Goal: Task Accomplishment & Management: Use online tool/utility

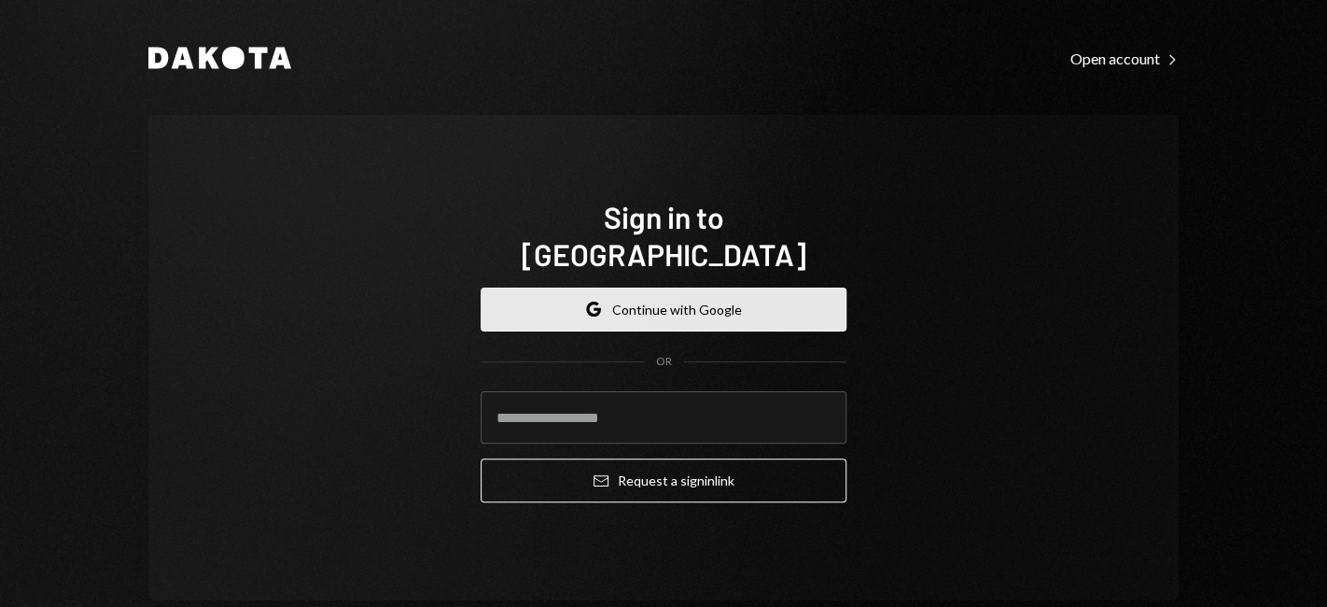
click at [707, 297] on button "Google Continue with Google" at bounding box center [664, 309] width 366 height 44
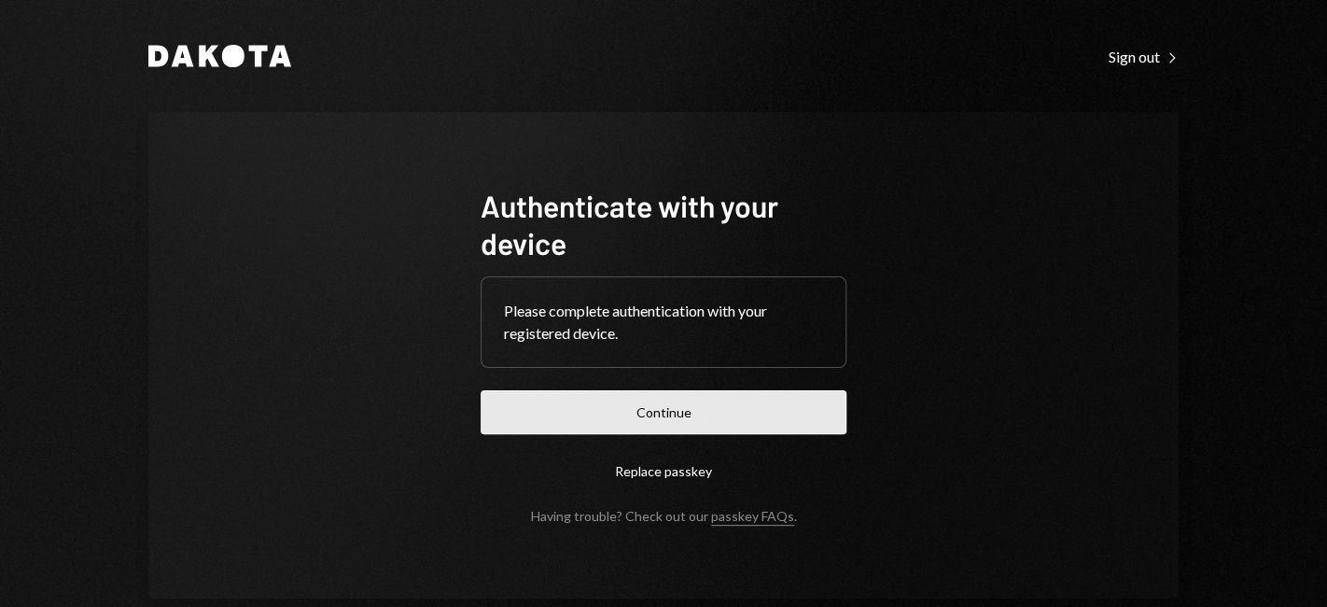
click at [734, 427] on button "Continue" at bounding box center [664, 412] width 366 height 44
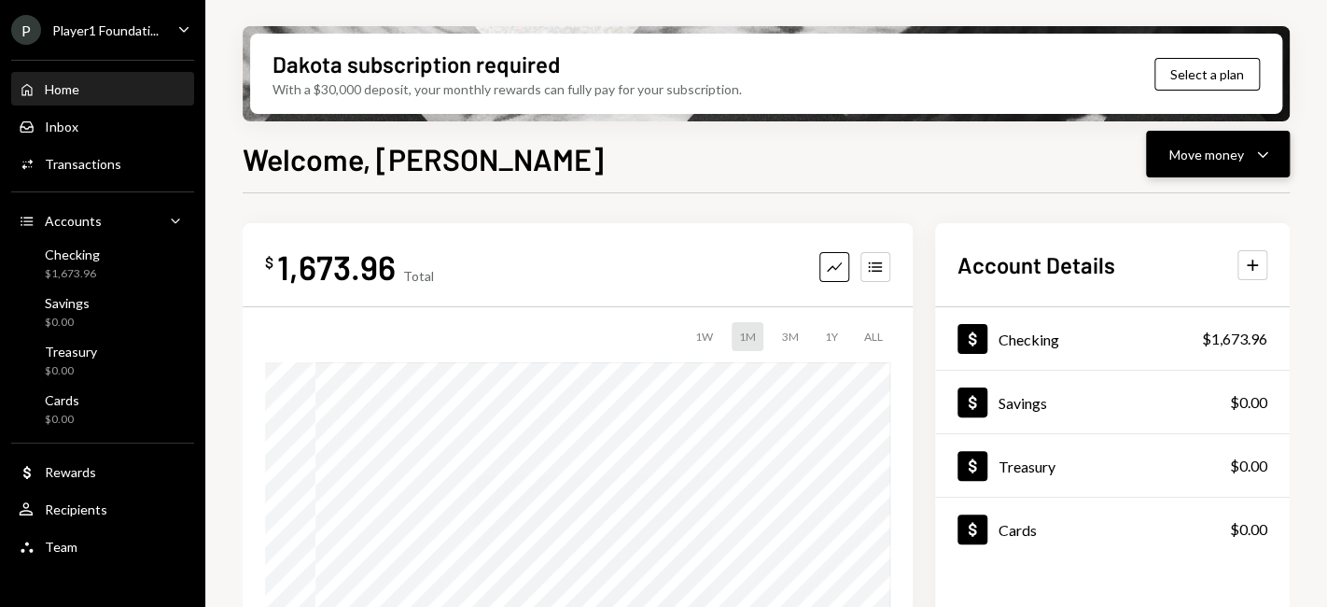
click at [1212, 157] on div "Move money" at bounding box center [1206, 155] width 75 height 20
click at [1200, 199] on div "Withdraw Send" at bounding box center [1189, 210] width 187 height 42
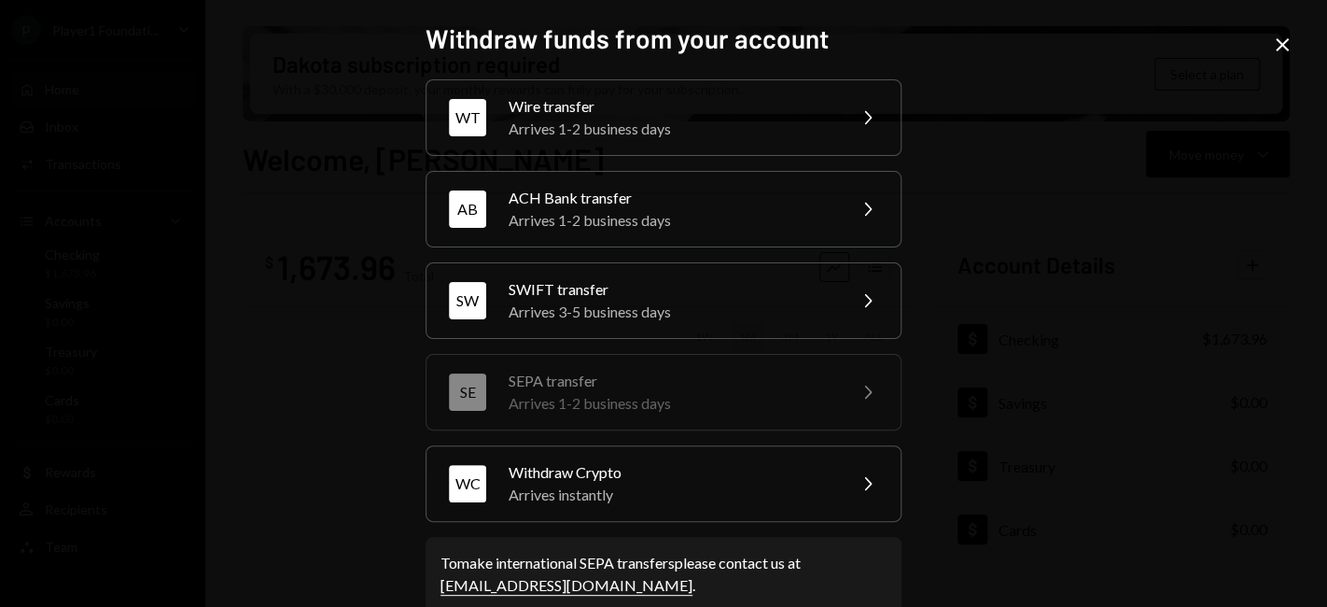
click at [1284, 46] on icon "Close" at bounding box center [1282, 45] width 22 height 22
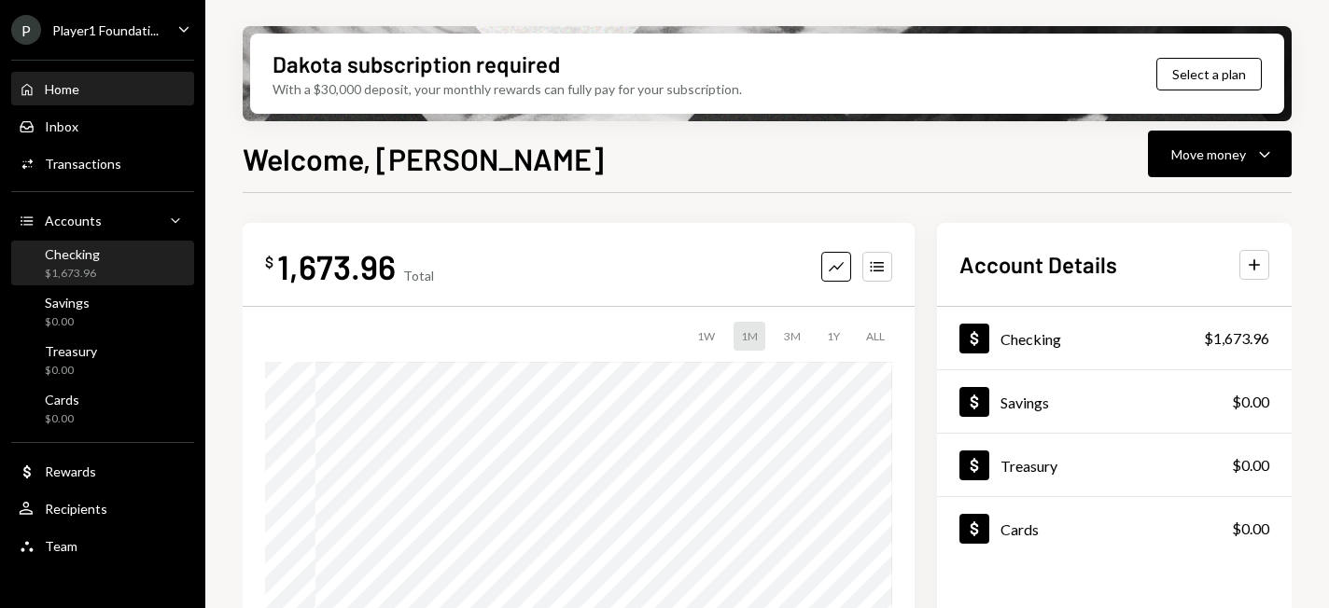
click at [62, 254] on div "Checking" at bounding box center [72, 254] width 55 height 16
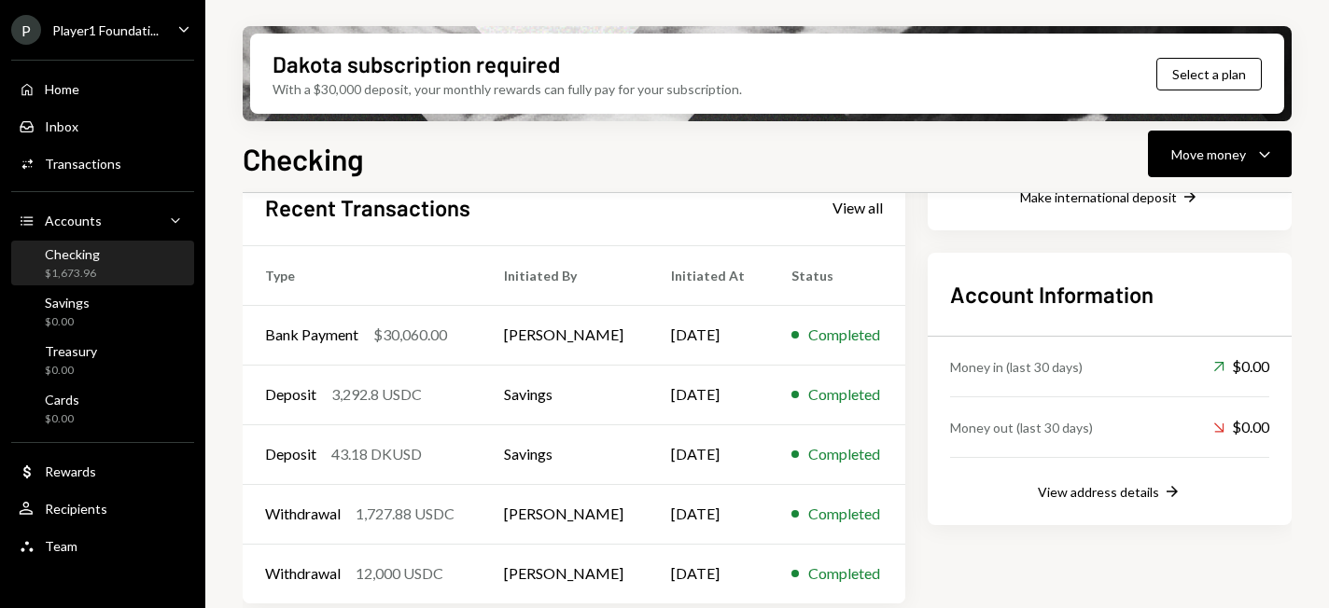
scroll to position [483, 0]
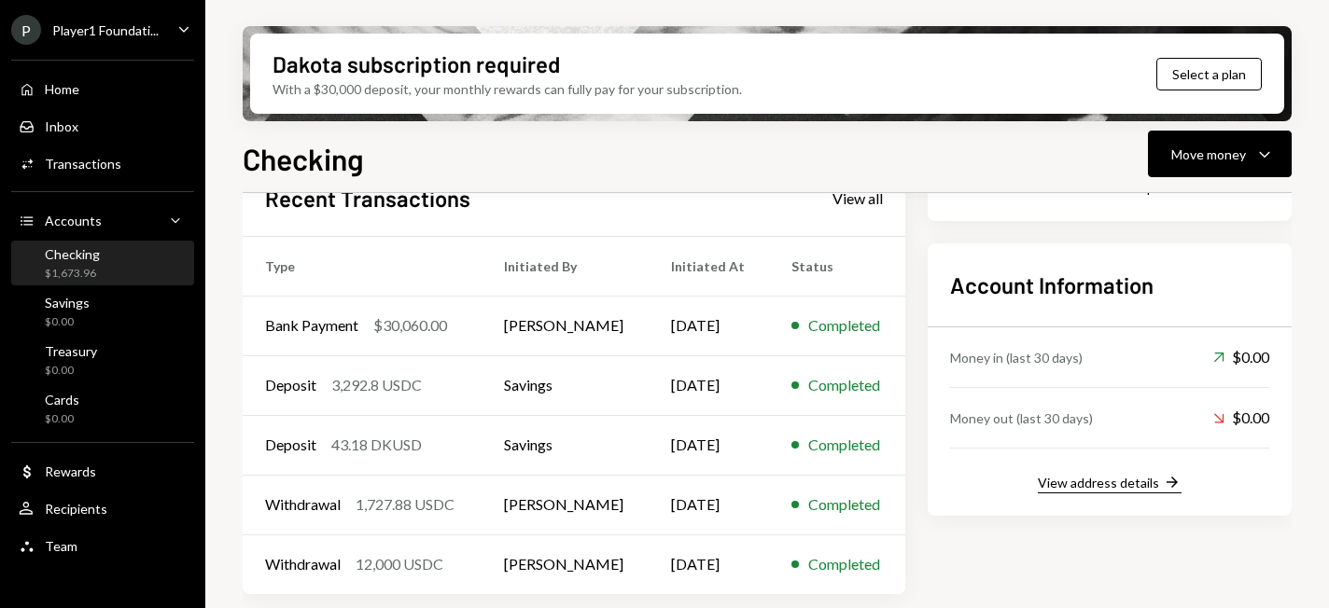
click at [1078, 484] on div "View address details" at bounding box center [1098, 483] width 121 height 16
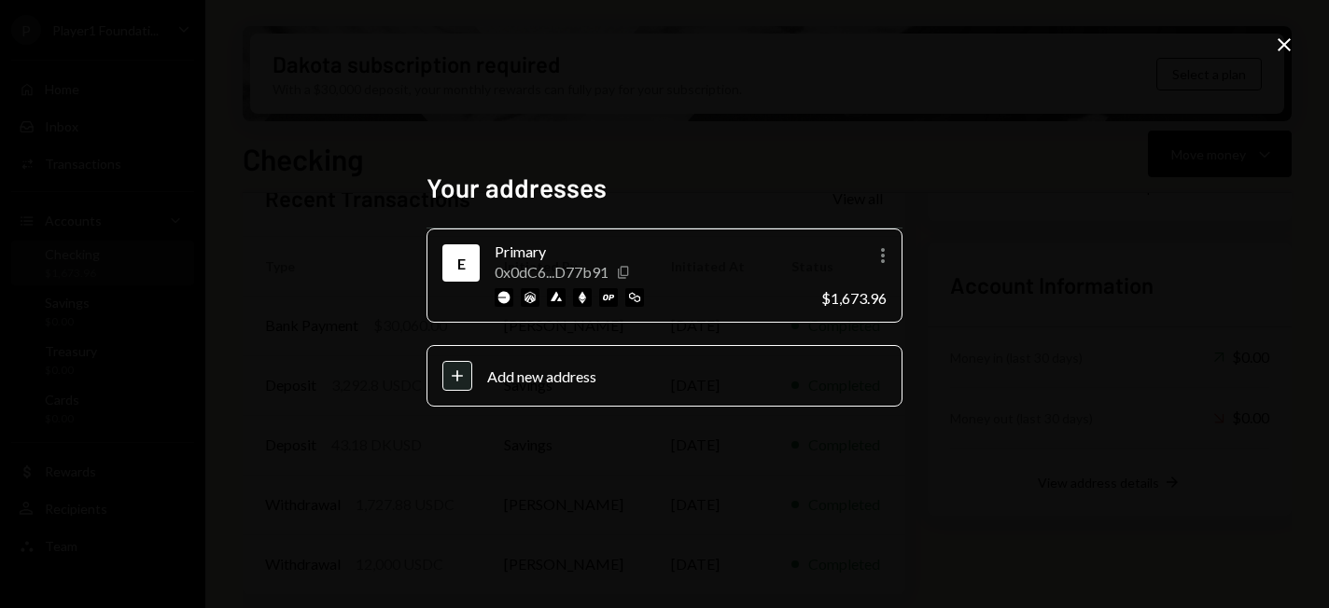
click at [627, 271] on icon "Copy" at bounding box center [623, 272] width 15 height 15
click at [1288, 46] on icon "Close" at bounding box center [1284, 45] width 22 height 22
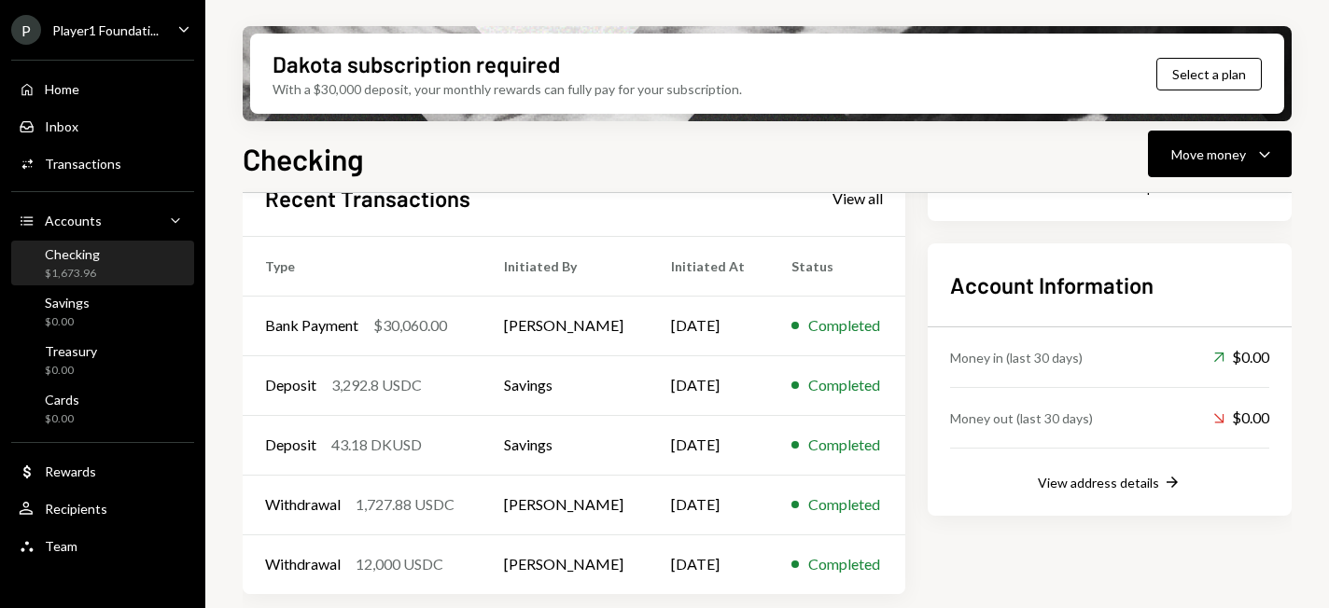
scroll to position [0, 0]
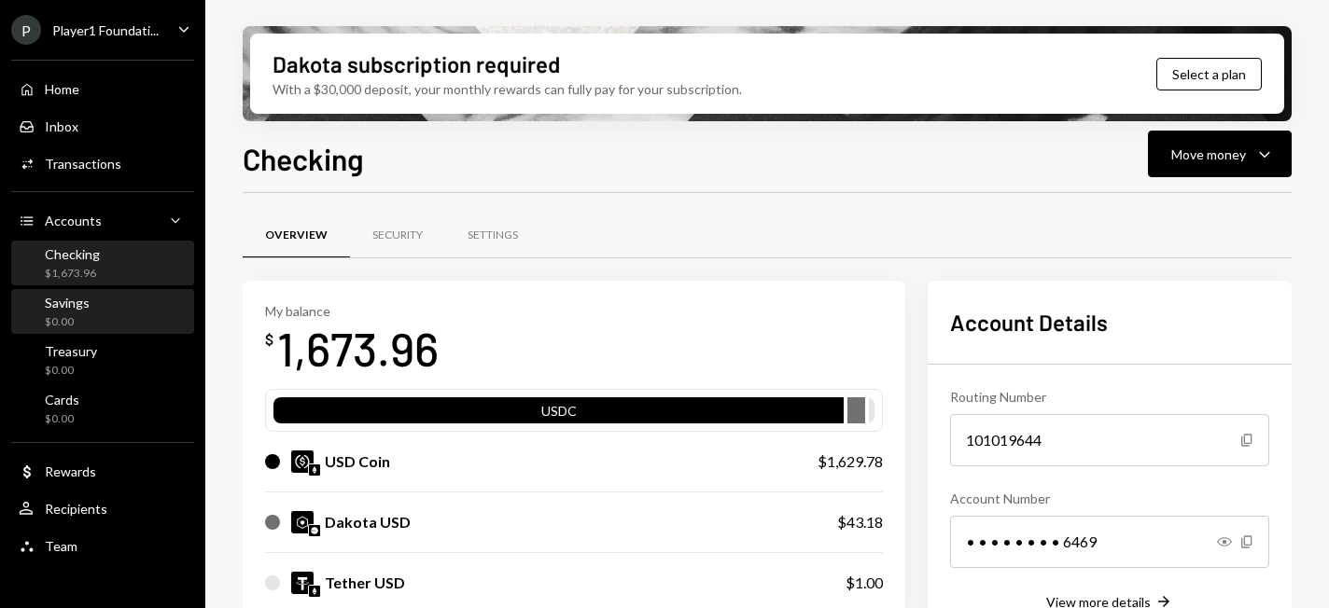
click at [64, 307] on div "Savings" at bounding box center [67, 303] width 45 height 16
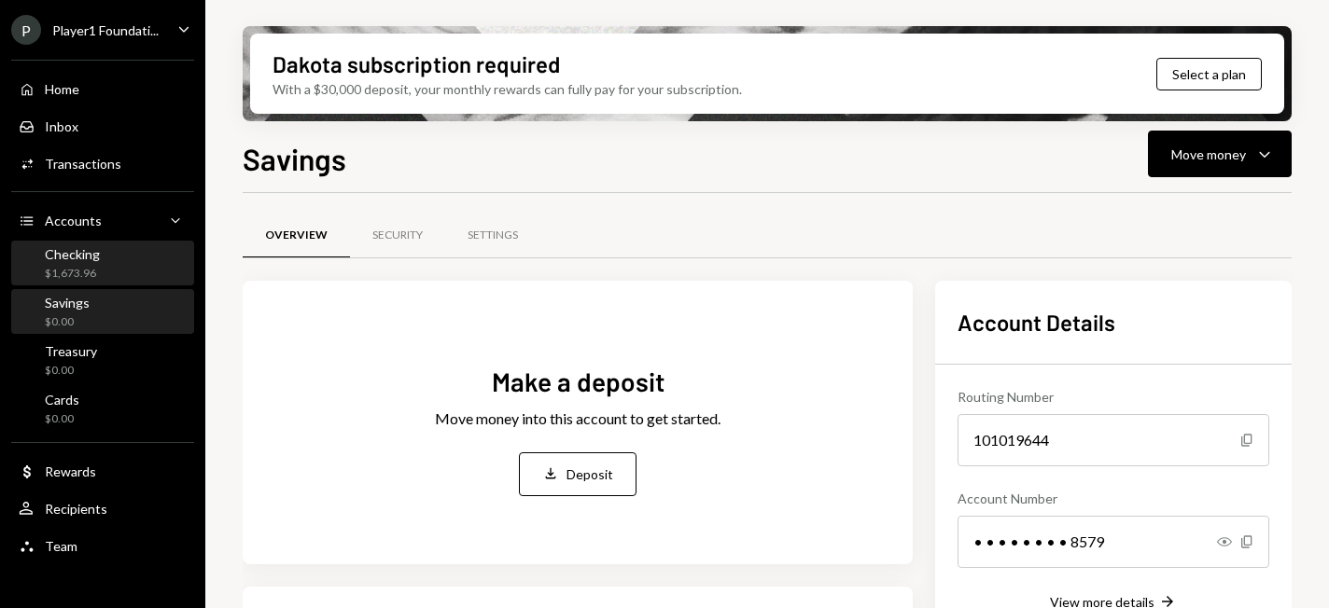
click at [78, 251] on div "Checking" at bounding box center [72, 254] width 55 height 16
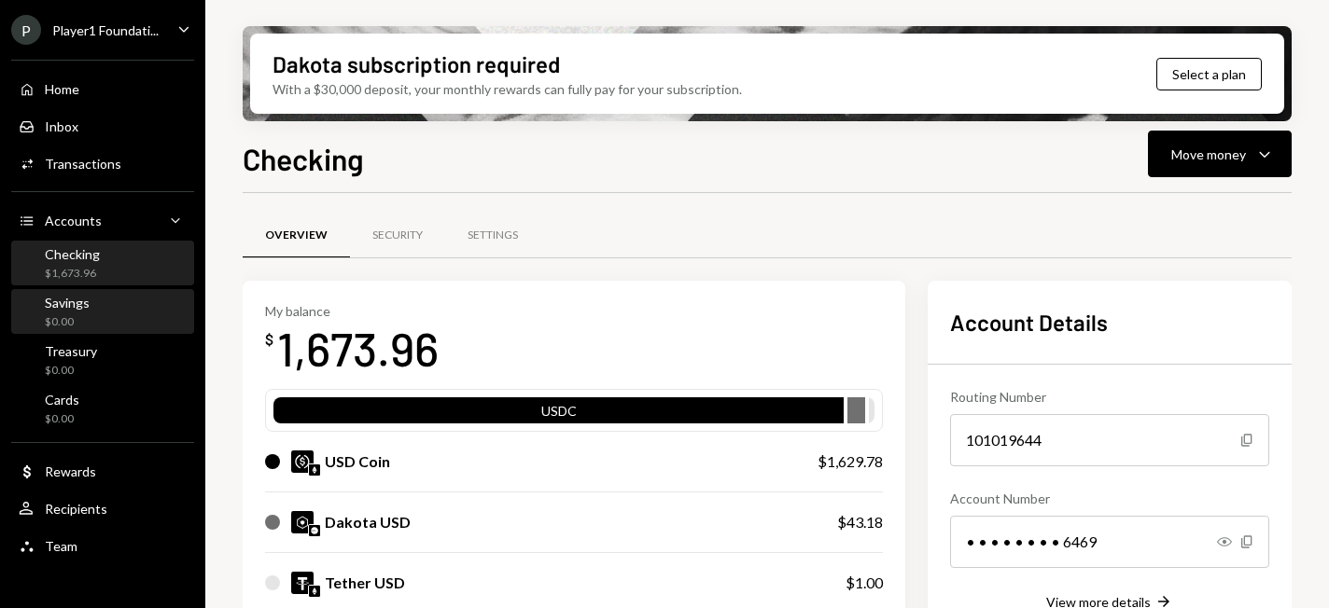
click at [117, 308] on div "Savings $0.00" at bounding box center [103, 312] width 168 height 35
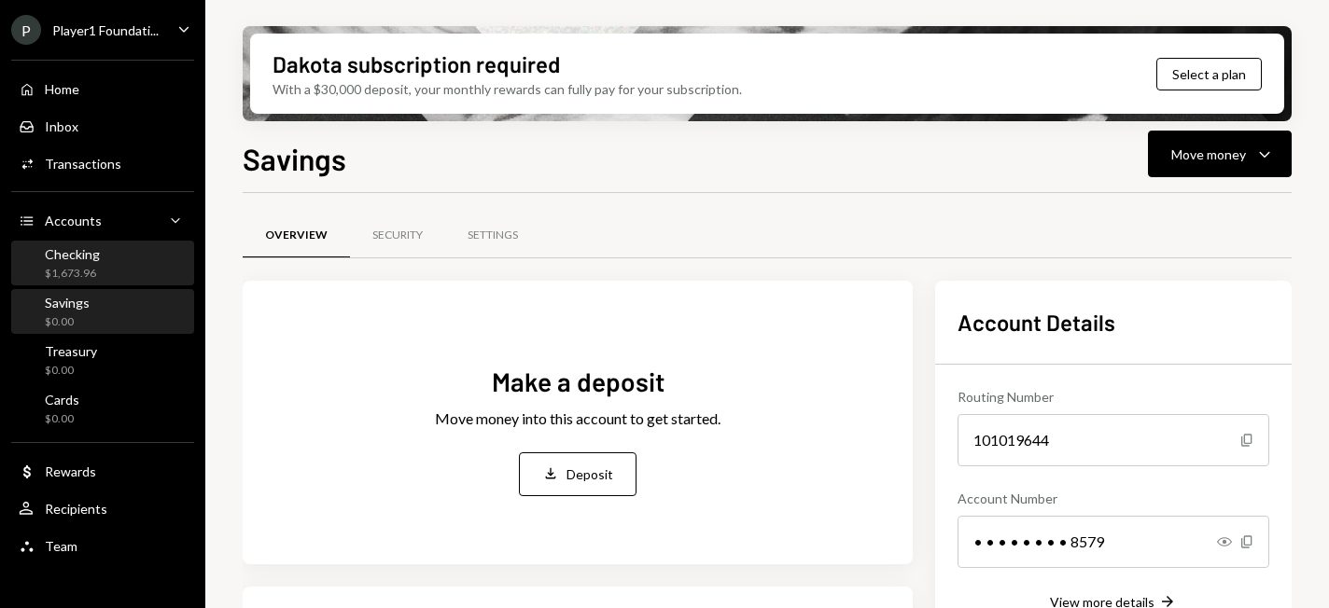
click at [99, 269] on div "Checking $1,673.96" at bounding box center [103, 263] width 168 height 35
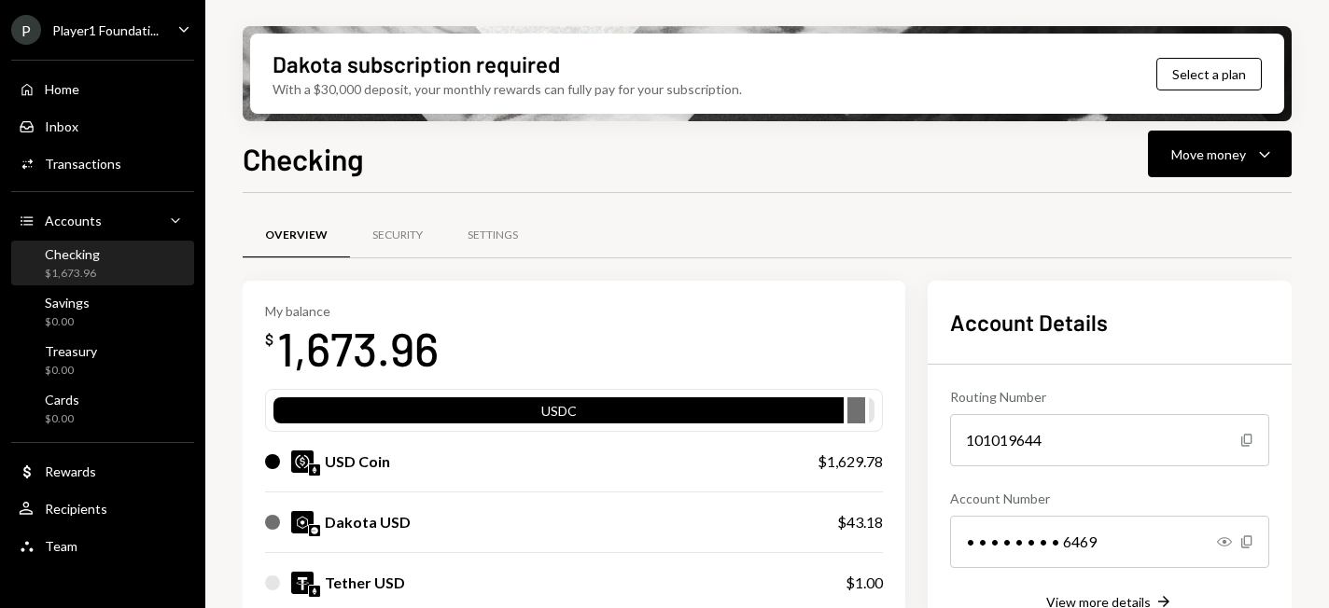
click at [99, 269] on div "Checking $1,673.96" at bounding box center [103, 263] width 168 height 35
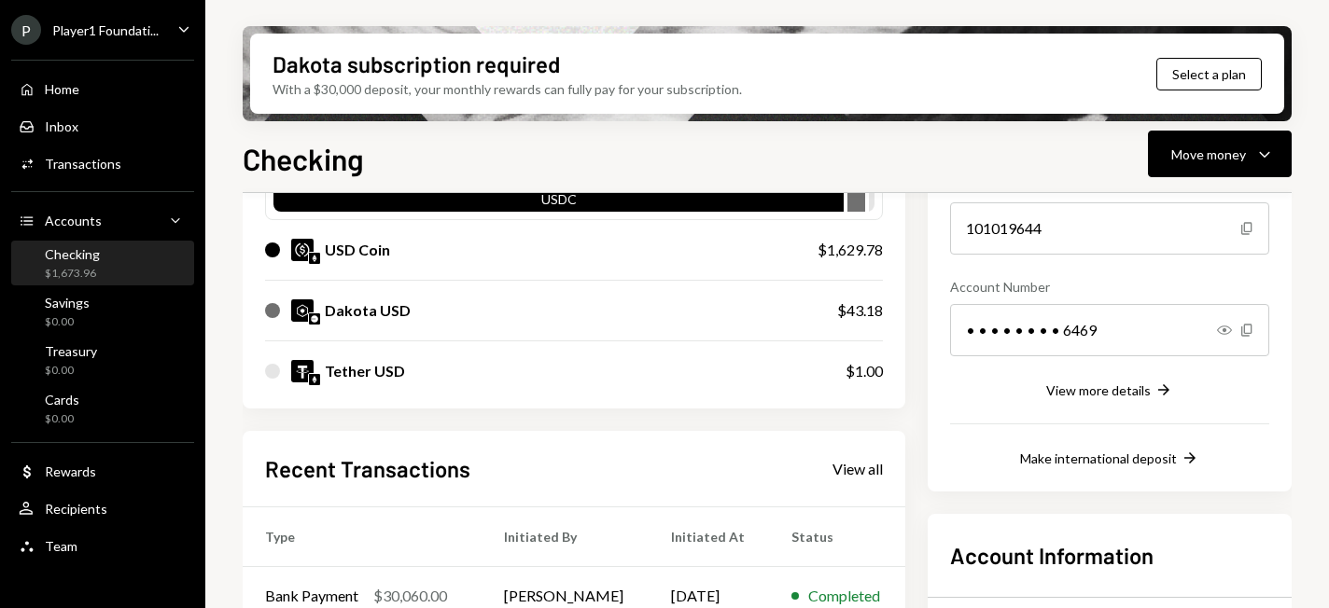
scroll to position [280, 0]
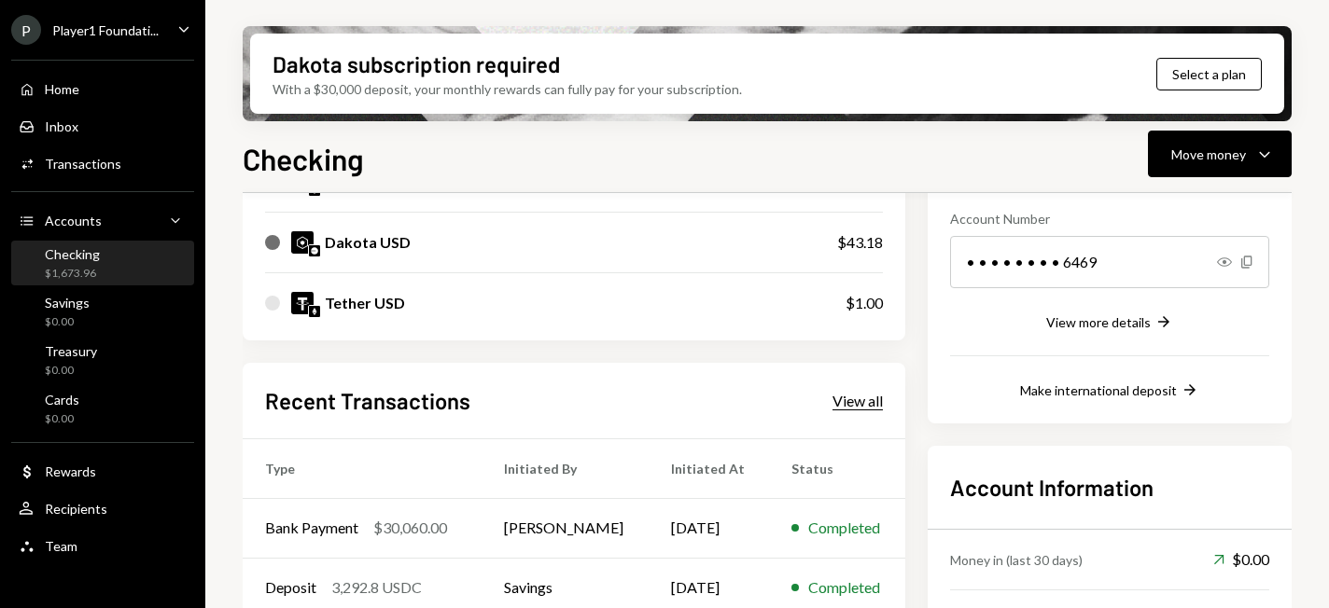
click at [858, 401] on div "View all" at bounding box center [857, 401] width 50 height 19
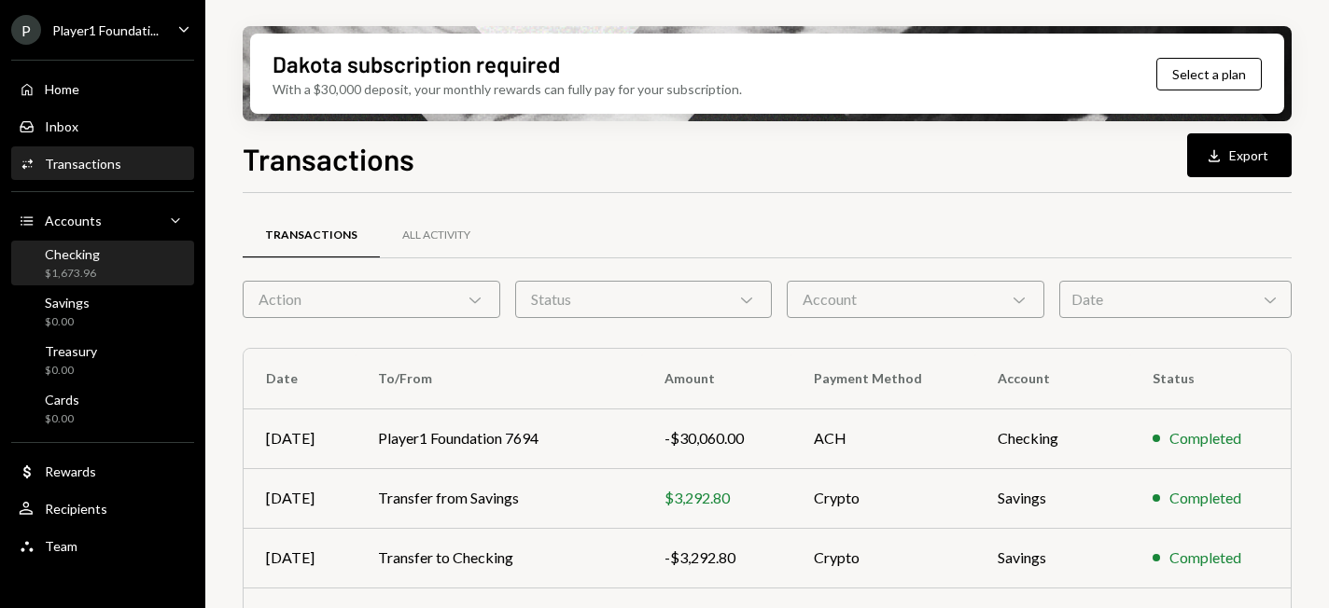
click at [86, 268] on div "$1,673.96" at bounding box center [72, 274] width 55 height 16
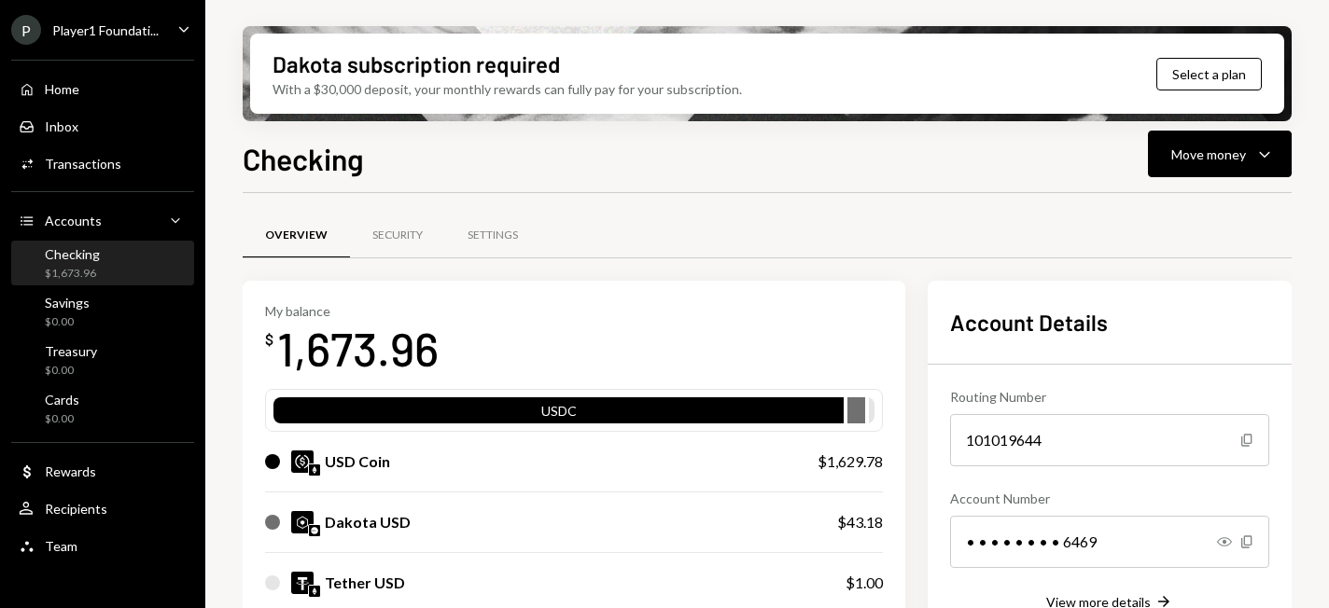
click at [139, 35] on div "Player1 Foundati..." at bounding box center [105, 30] width 106 height 16
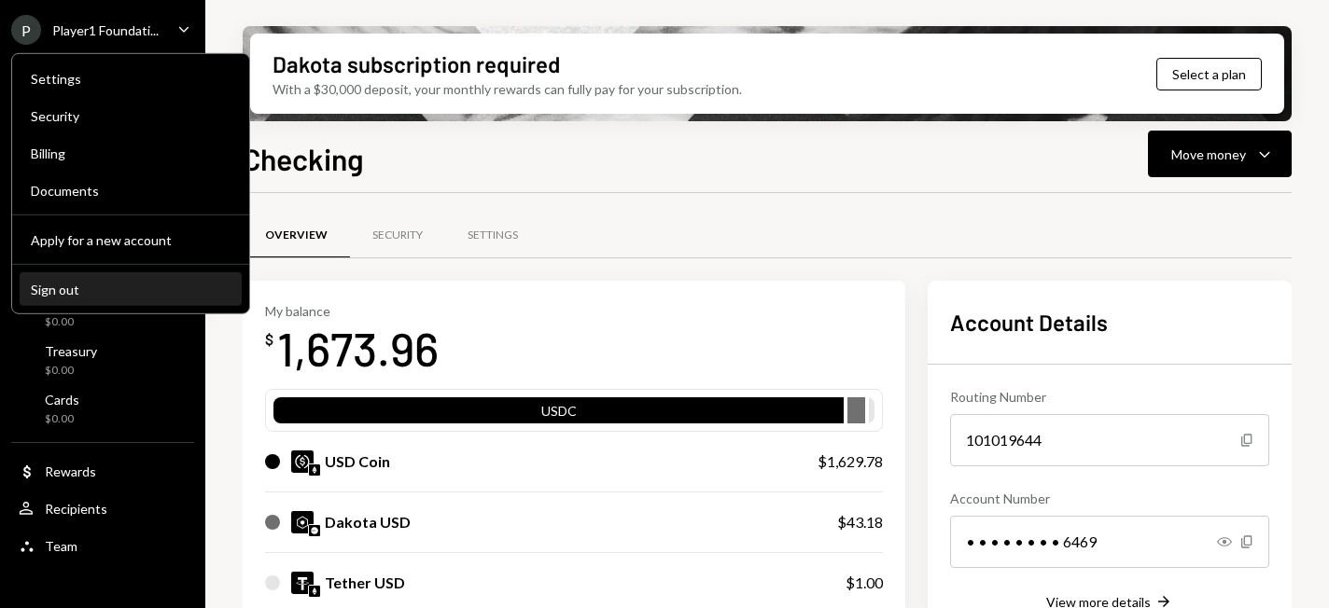
click at [107, 288] on div "Sign out" at bounding box center [131, 289] width 200 height 16
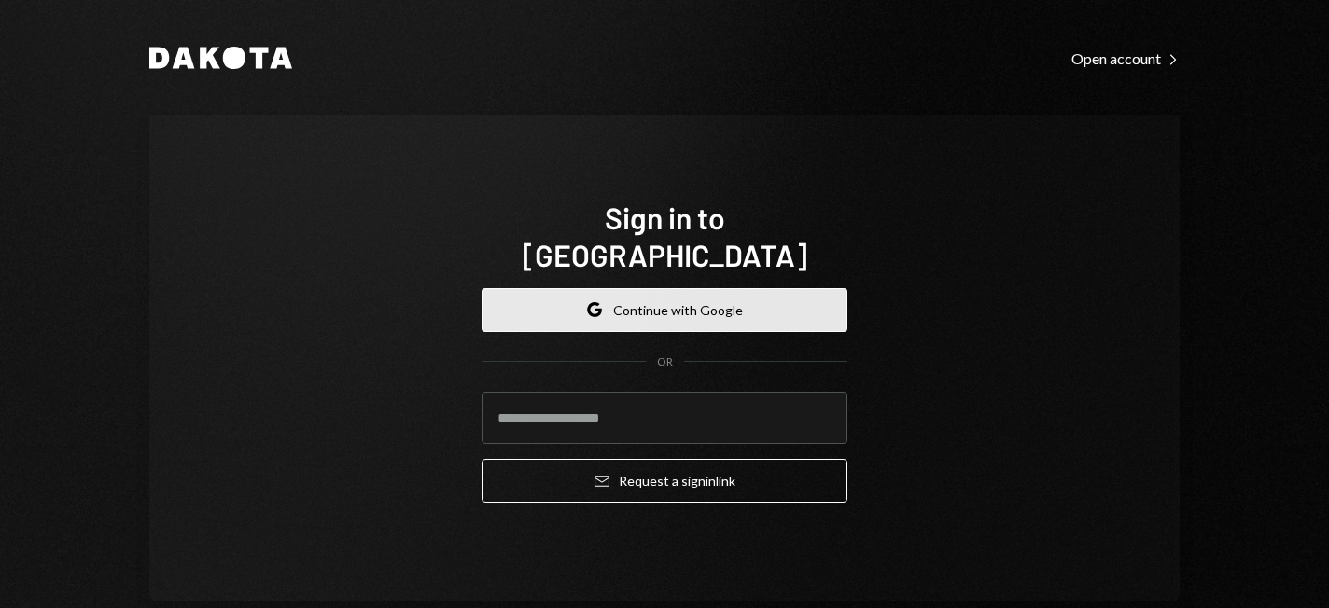
click at [707, 288] on button "Google Continue with Google" at bounding box center [665, 310] width 366 height 44
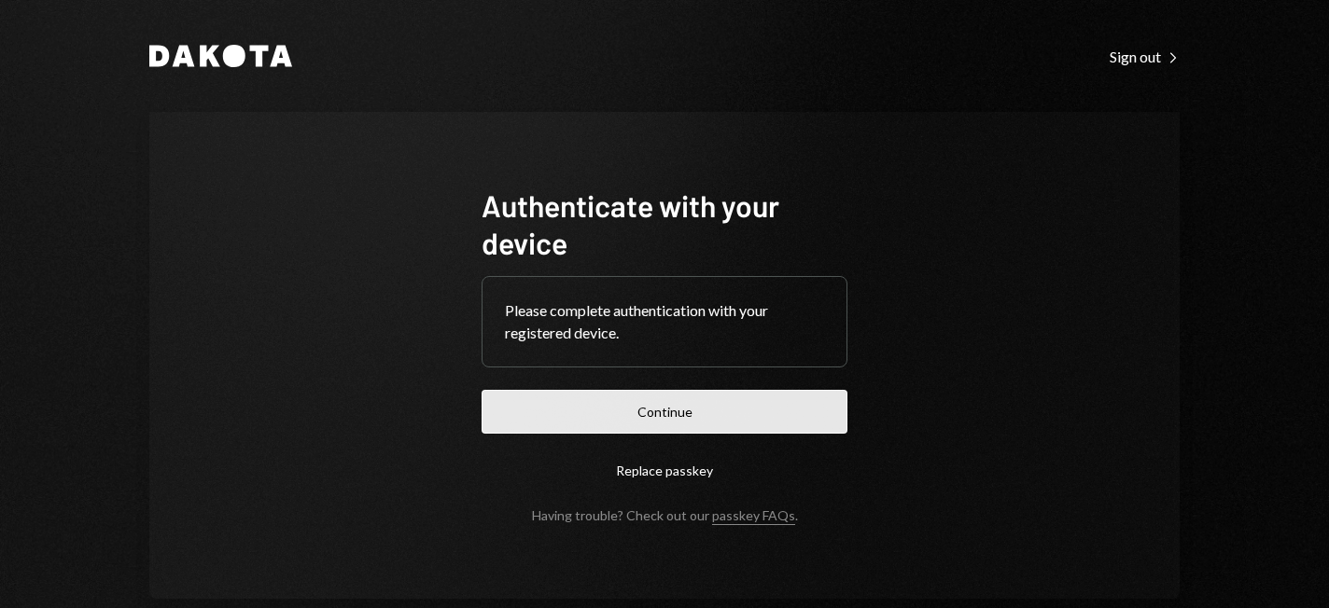
click at [685, 413] on button "Continue" at bounding box center [665, 412] width 366 height 44
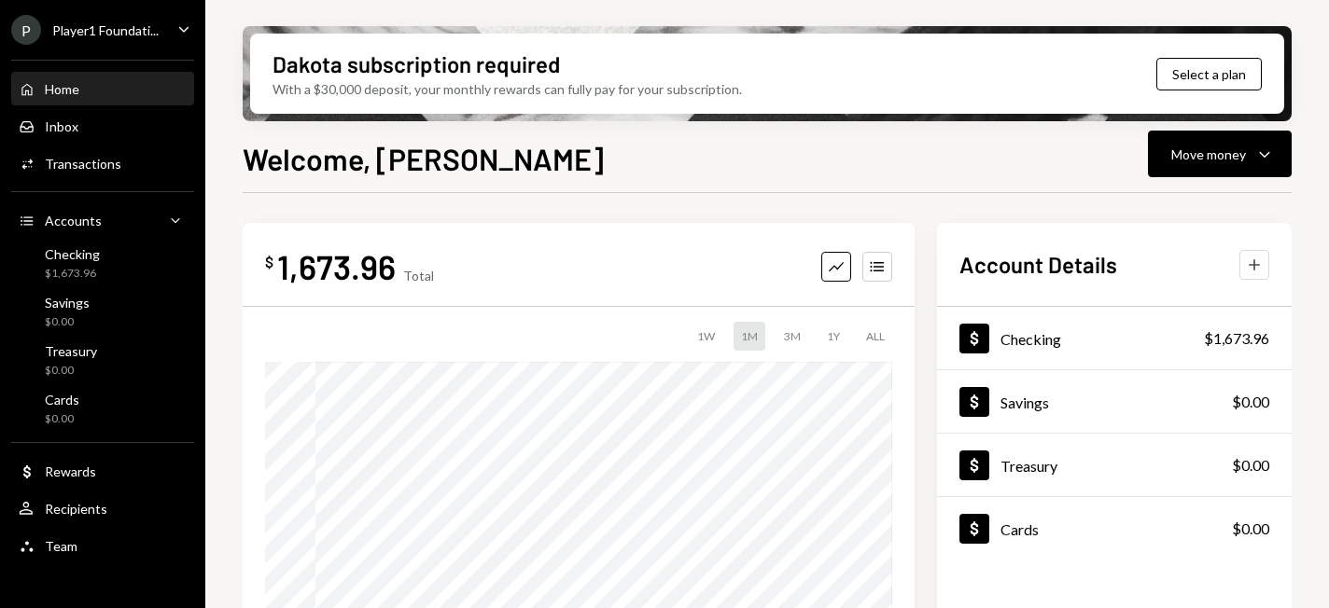
click at [1252, 265] on icon "Plus" at bounding box center [1254, 265] width 19 height 19
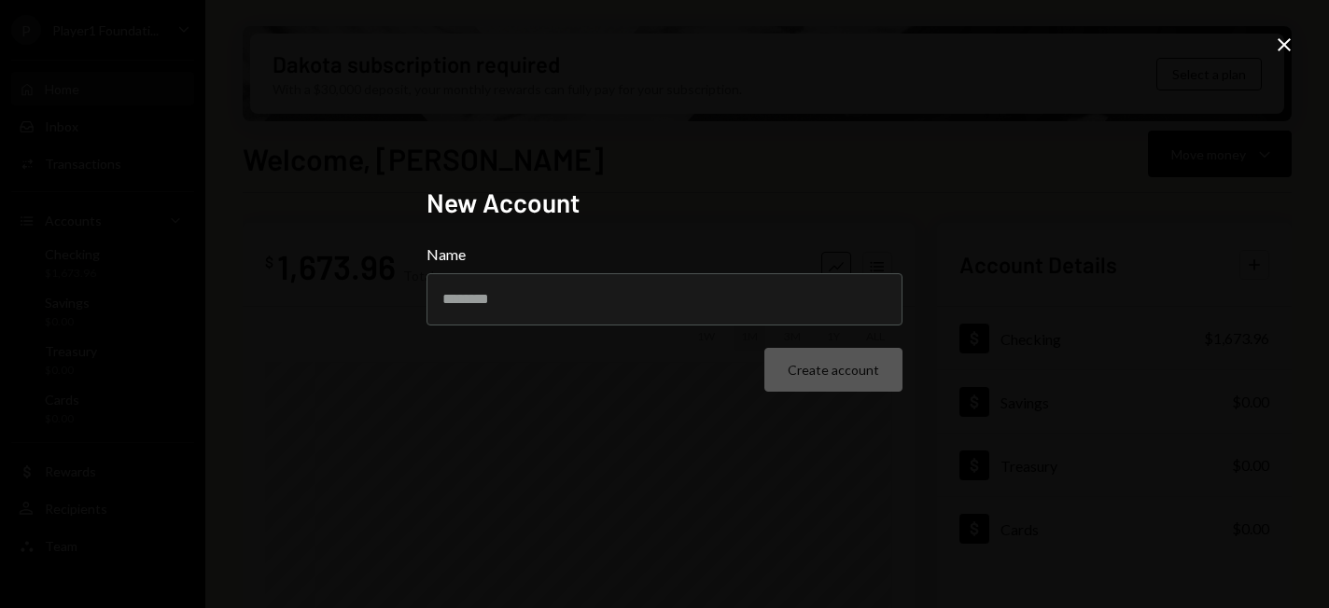
click at [1288, 37] on icon "Close" at bounding box center [1284, 45] width 22 height 22
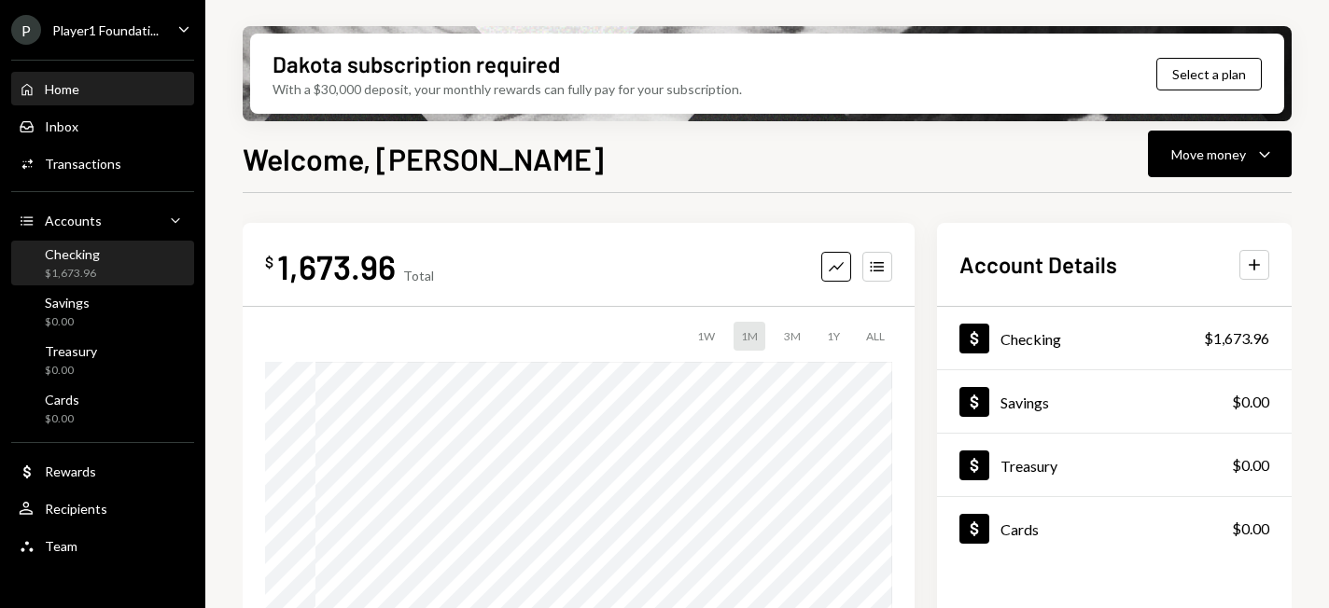
click at [49, 257] on div "Checking" at bounding box center [72, 254] width 55 height 16
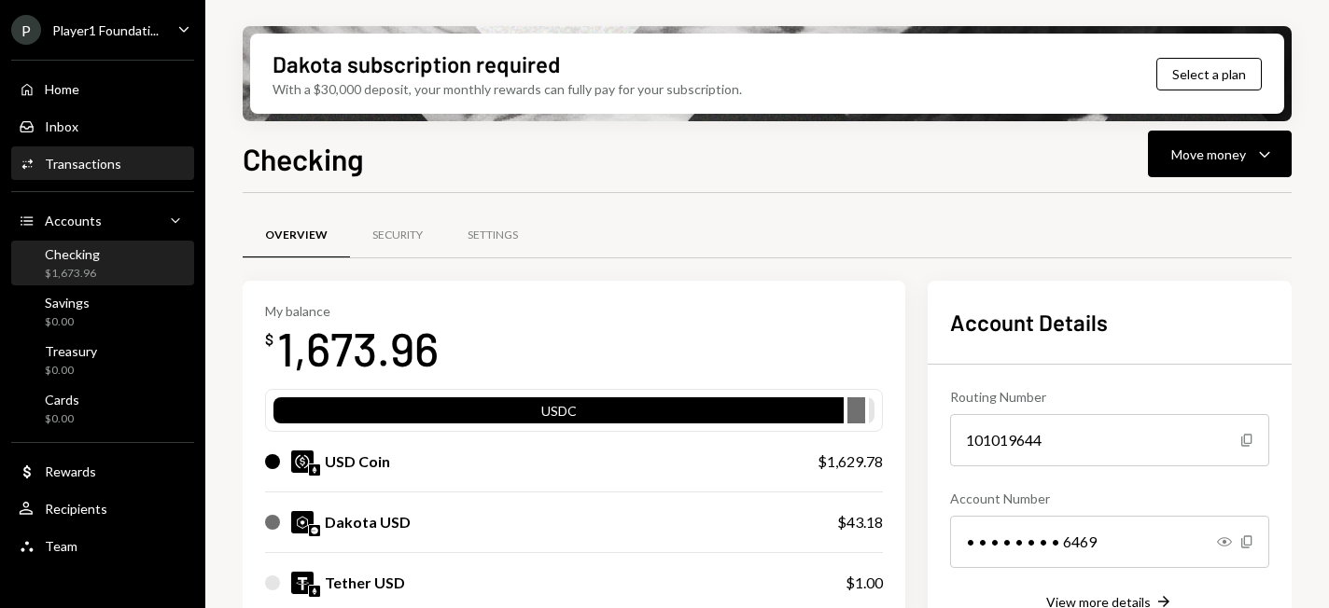
click at [59, 162] on div "Transactions" at bounding box center [83, 164] width 77 height 16
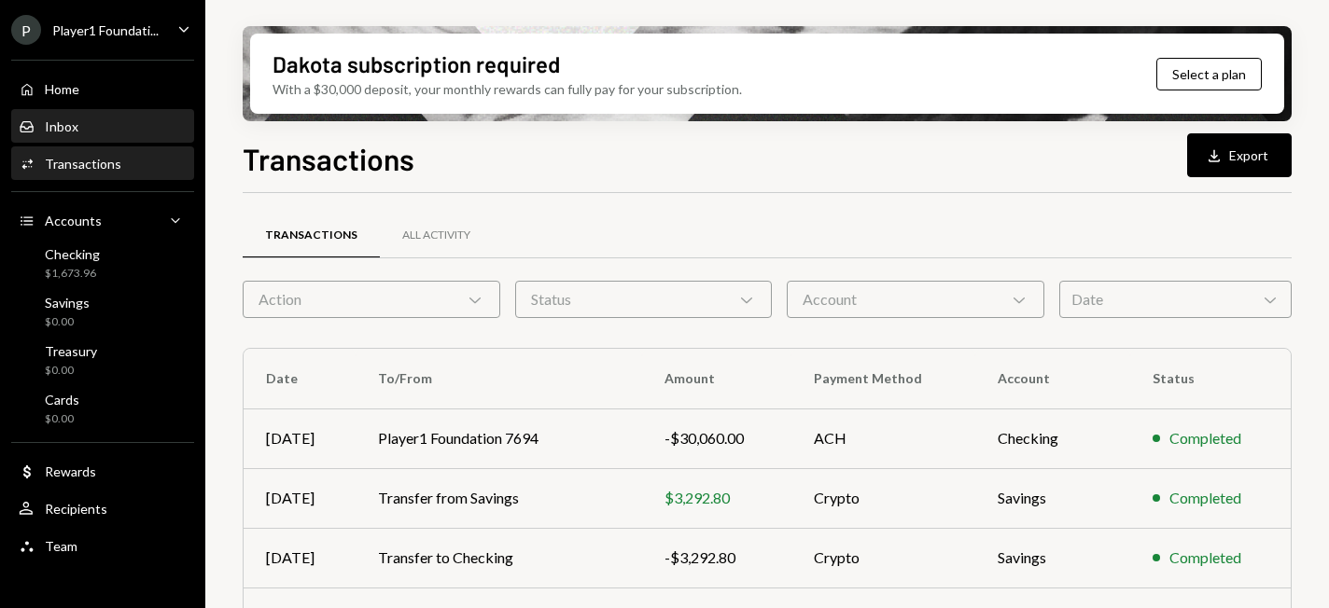
click at [62, 125] on div "Inbox" at bounding box center [62, 127] width 34 height 16
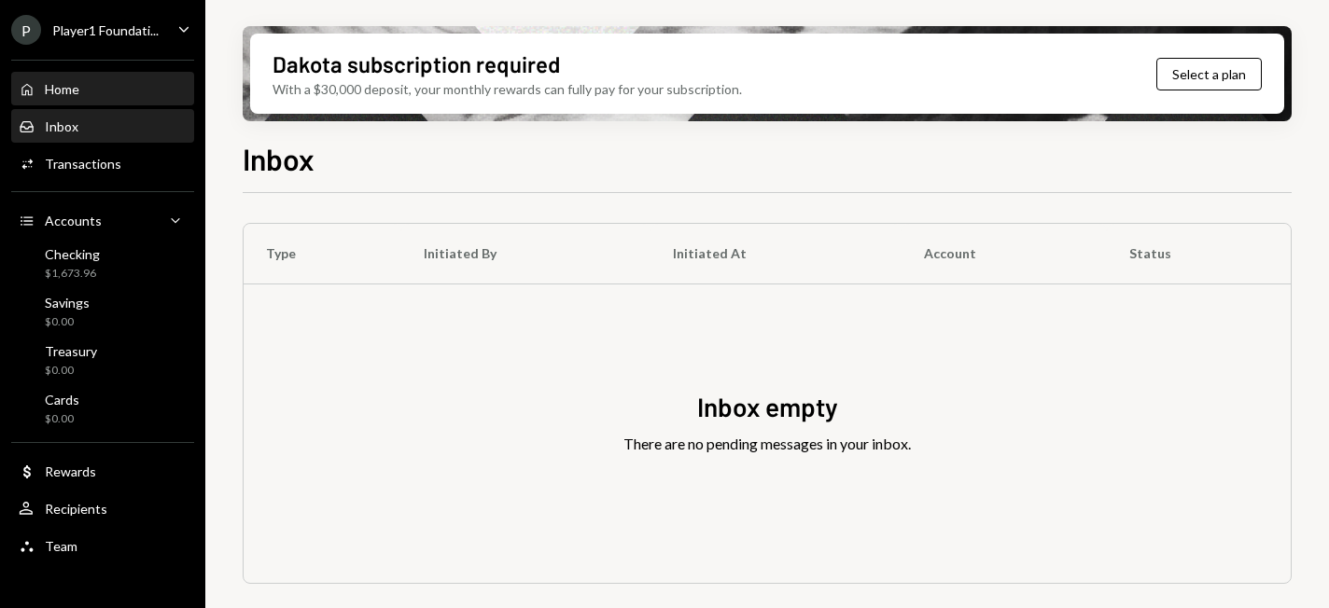
click at [65, 93] on div "Home" at bounding box center [62, 89] width 35 height 16
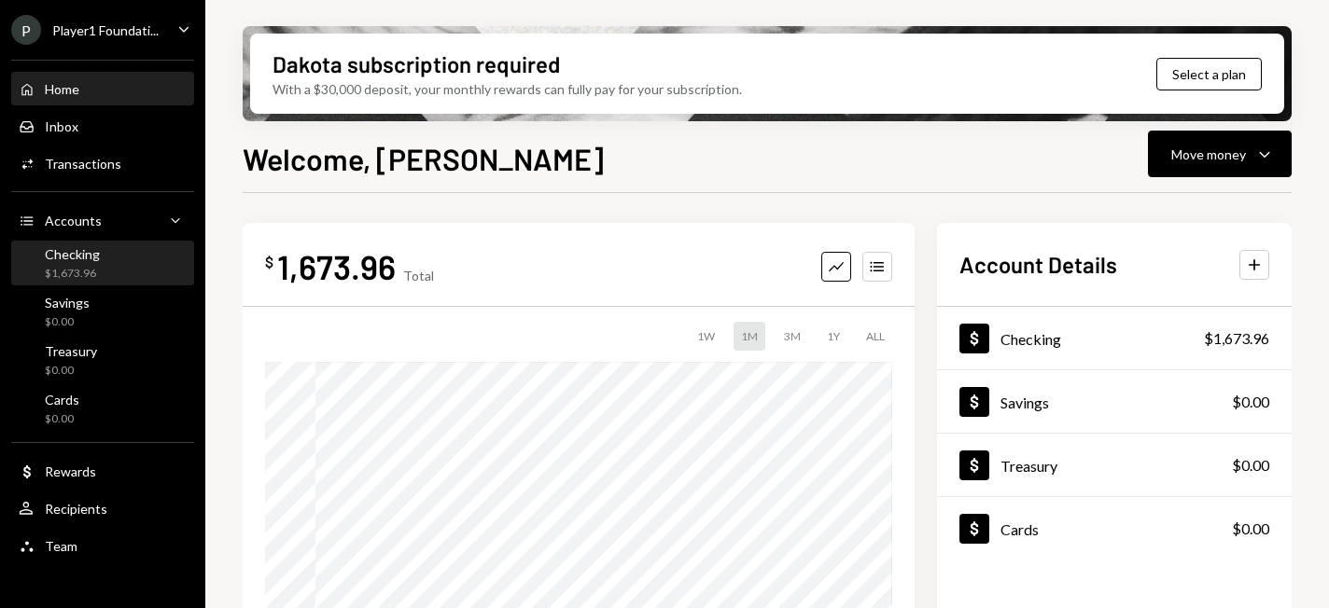
click at [81, 246] on div "Checking" at bounding box center [72, 254] width 55 height 16
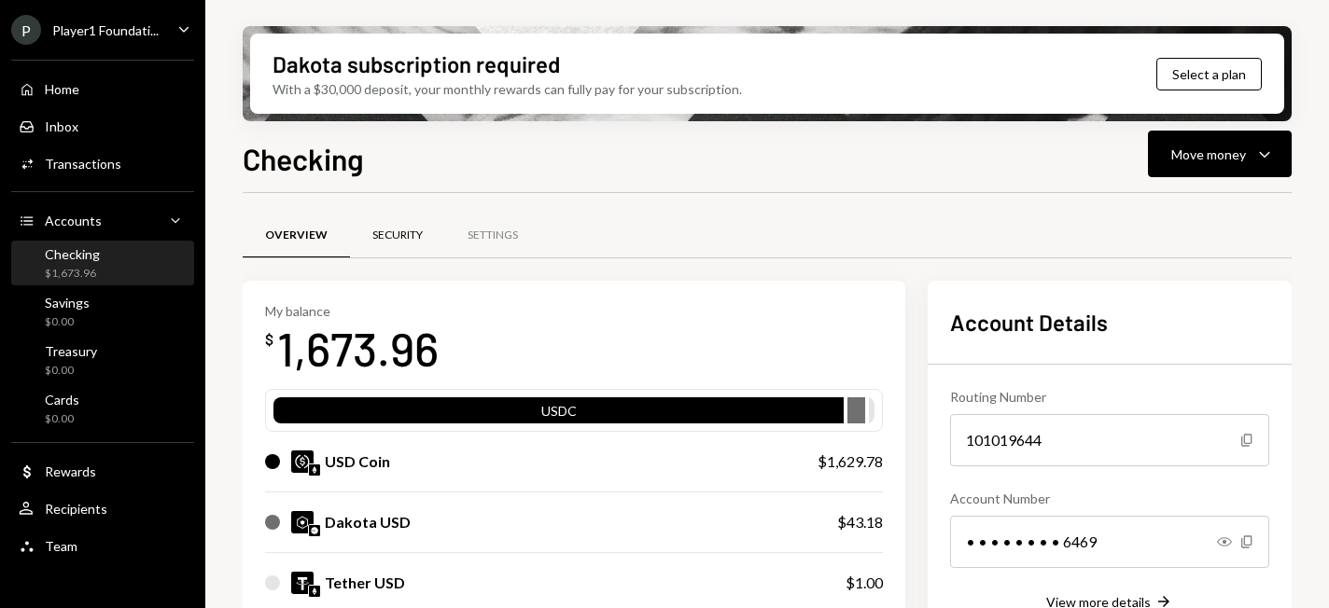
click at [400, 240] on div "Security" at bounding box center [397, 236] width 50 height 16
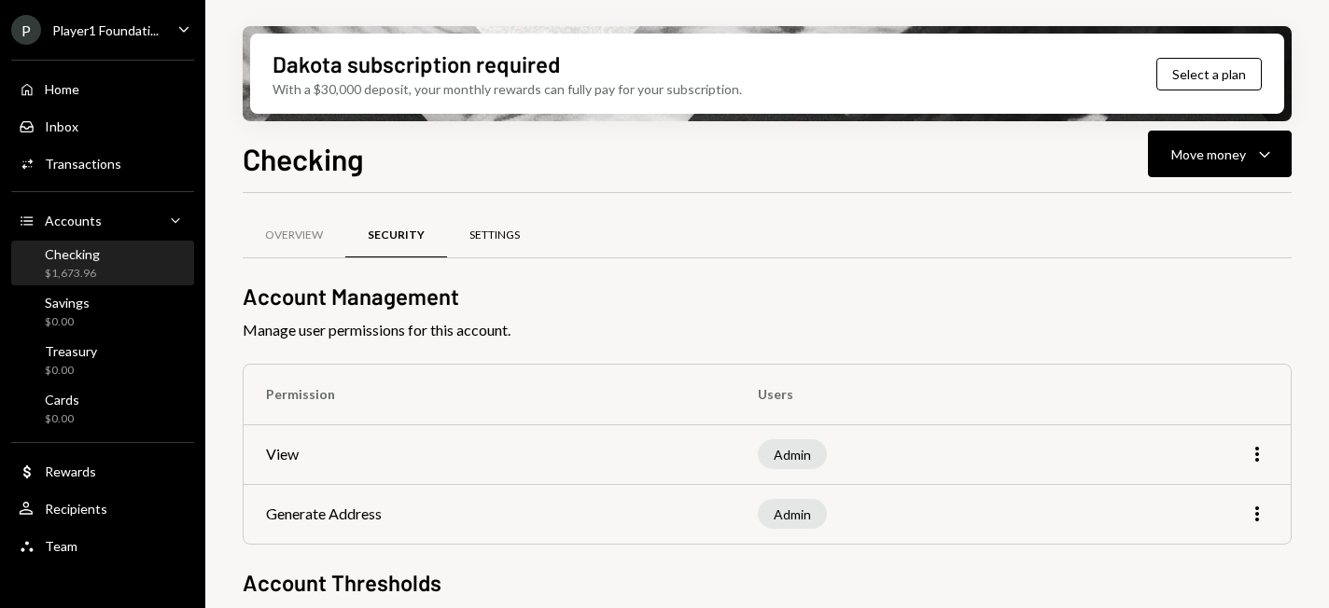
click at [497, 235] on div "Settings" at bounding box center [494, 236] width 50 height 16
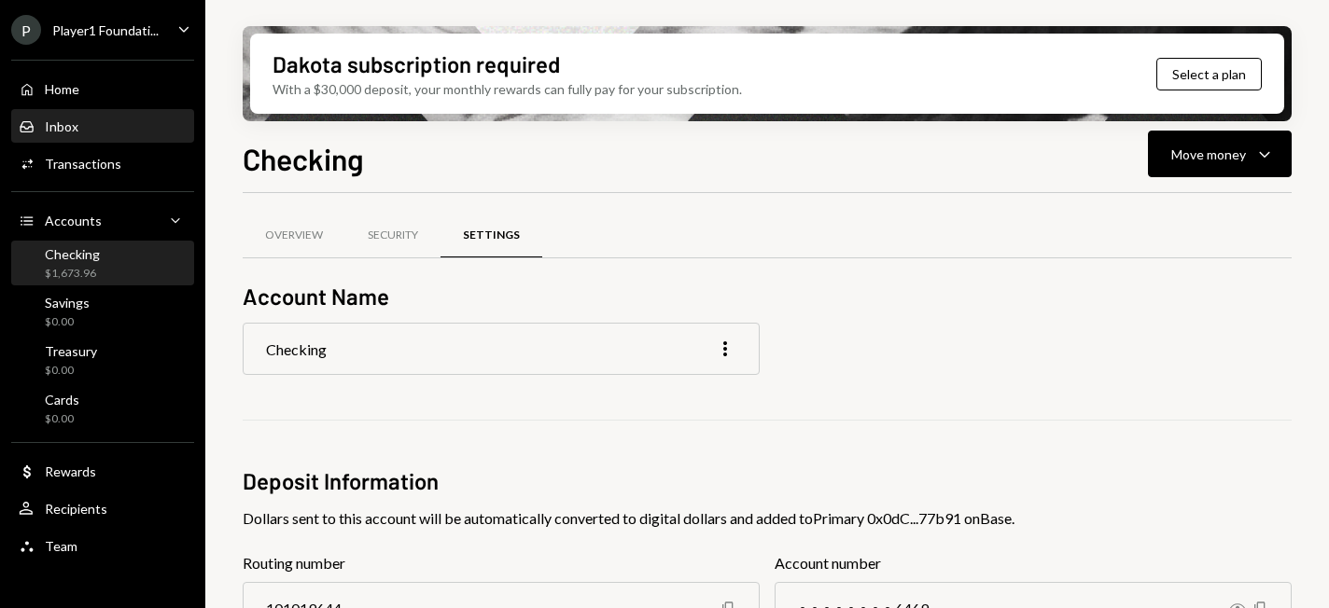
click at [109, 134] on div "Inbox Inbox" at bounding box center [103, 127] width 168 height 17
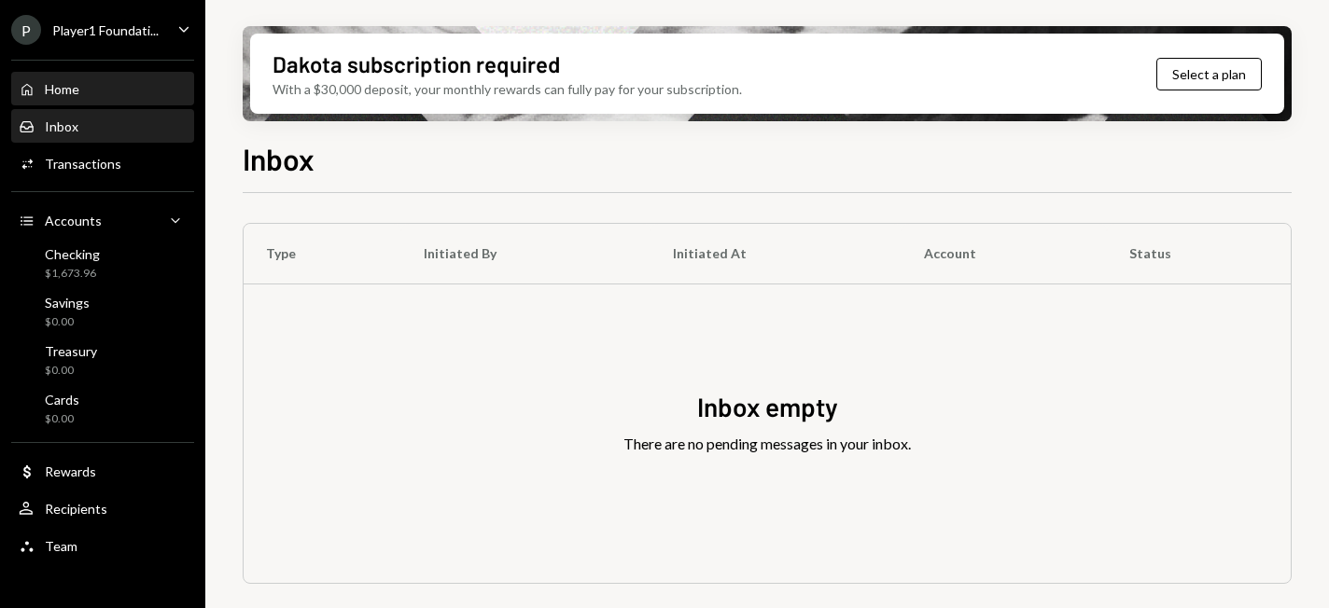
click at [112, 94] on div "Home Home" at bounding box center [103, 89] width 168 height 17
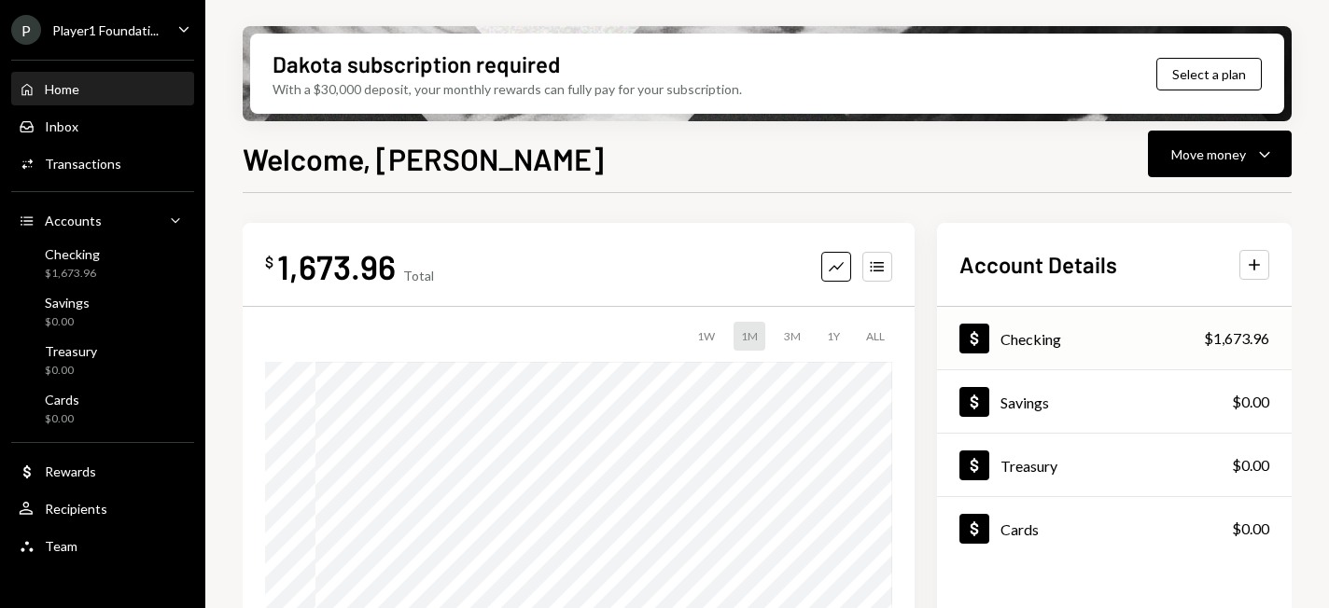
click at [1039, 342] on div "Checking" at bounding box center [1030, 339] width 61 height 18
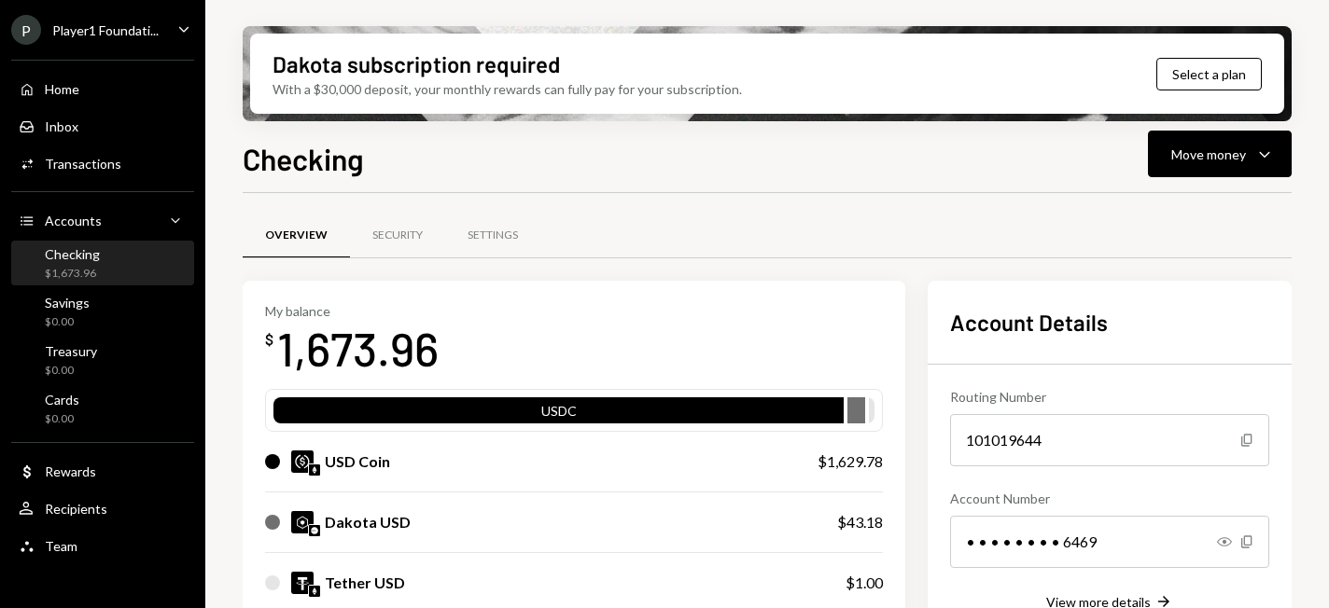
scroll to position [187, 0]
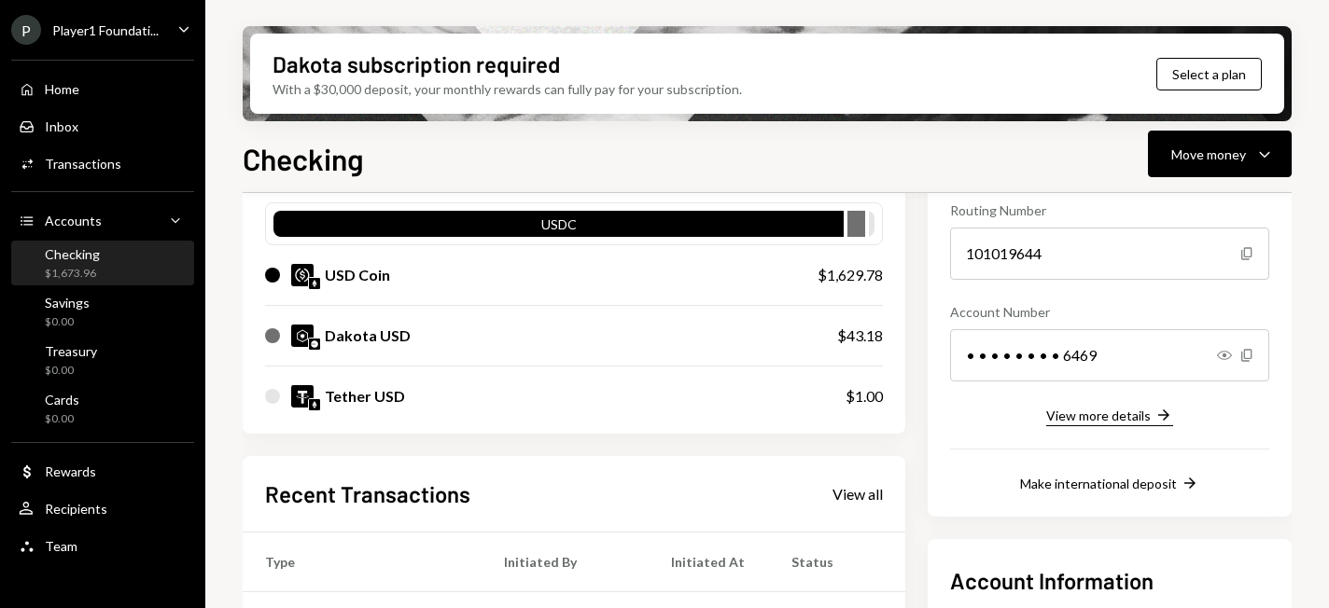
click at [1114, 412] on div "View more details" at bounding box center [1098, 416] width 105 height 16
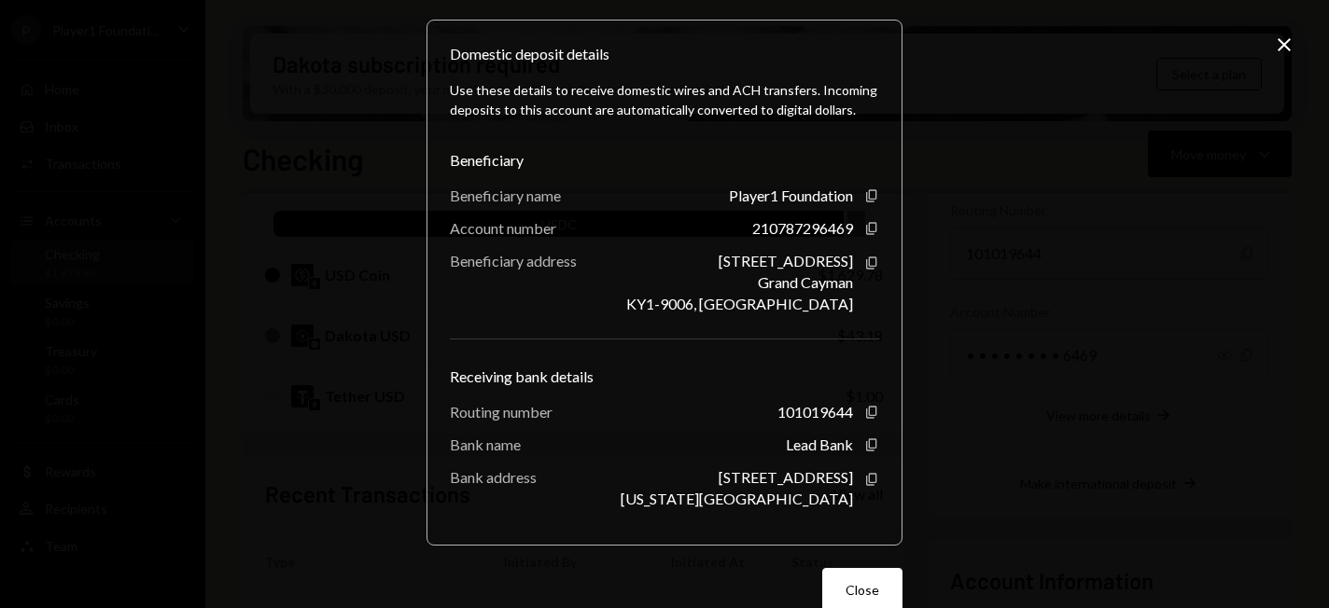
scroll to position [0, 0]
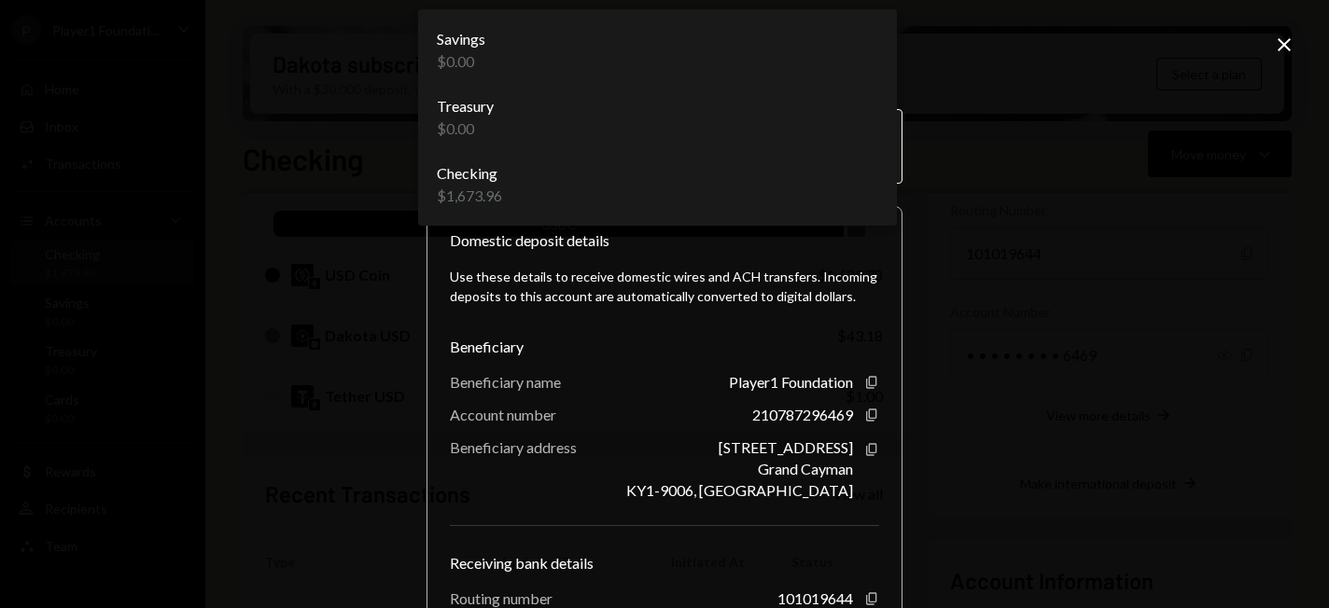
click at [862, 150] on body "P Player1 Foundati... Caret Down Home Home Inbox Inbox Activities Transactions …" at bounding box center [664, 304] width 1329 height 608
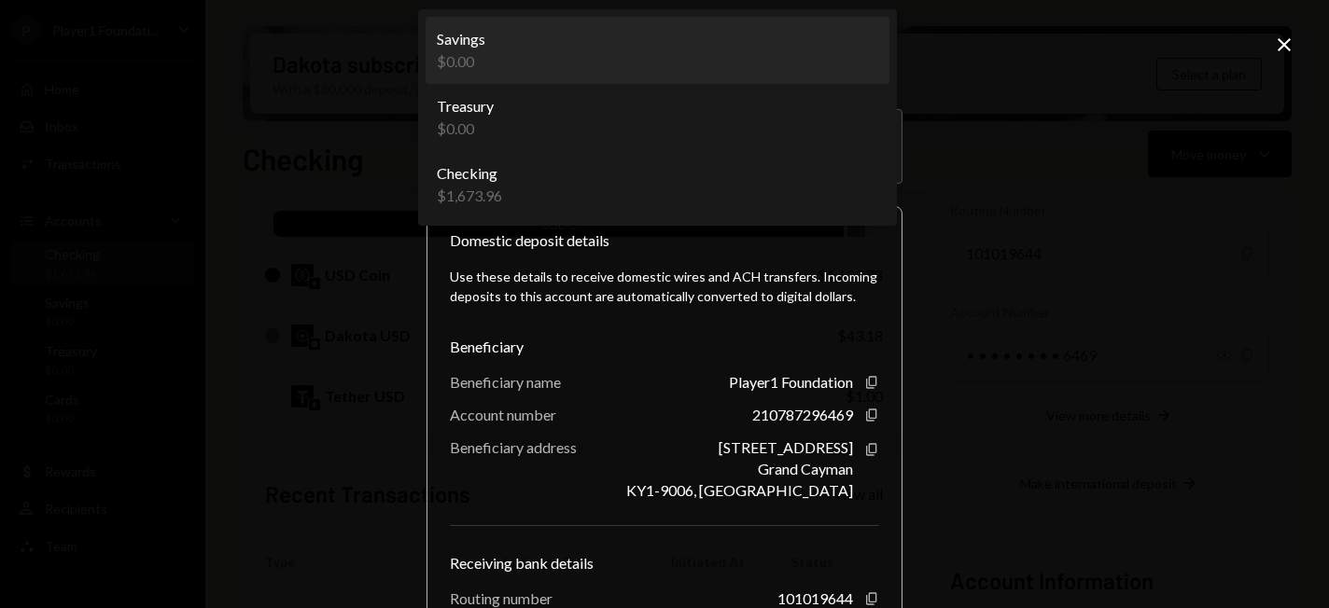
select select "**********"
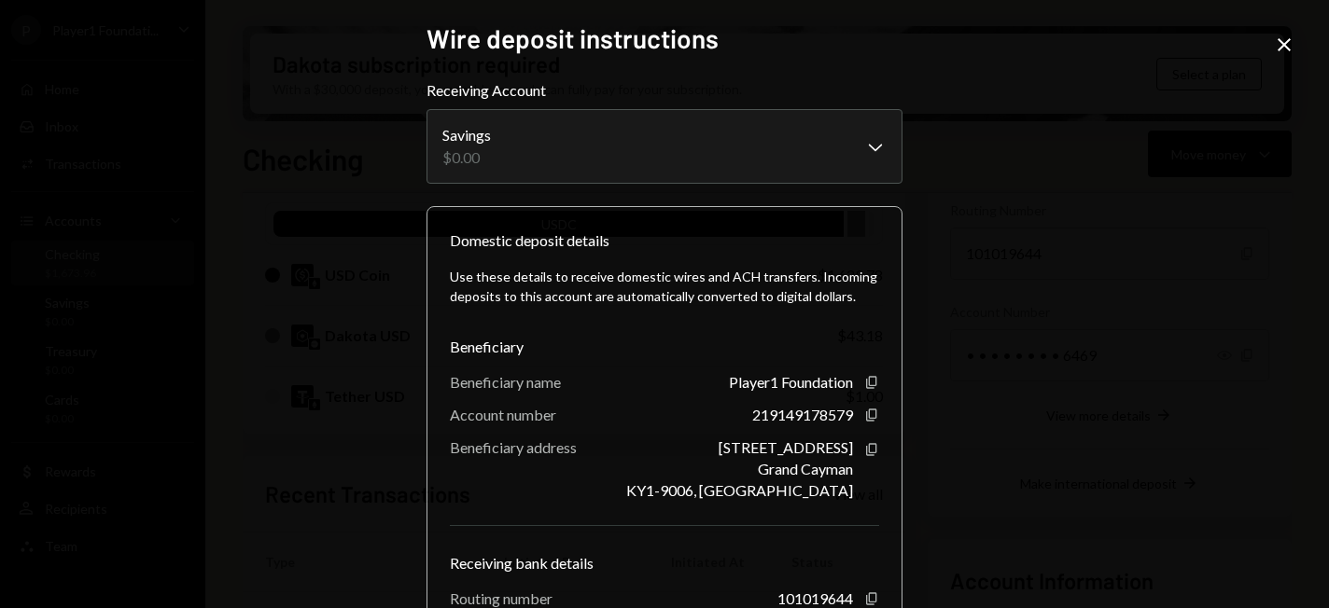
click at [1280, 37] on icon "Close" at bounding box center [1284, 45] width 22 height 22
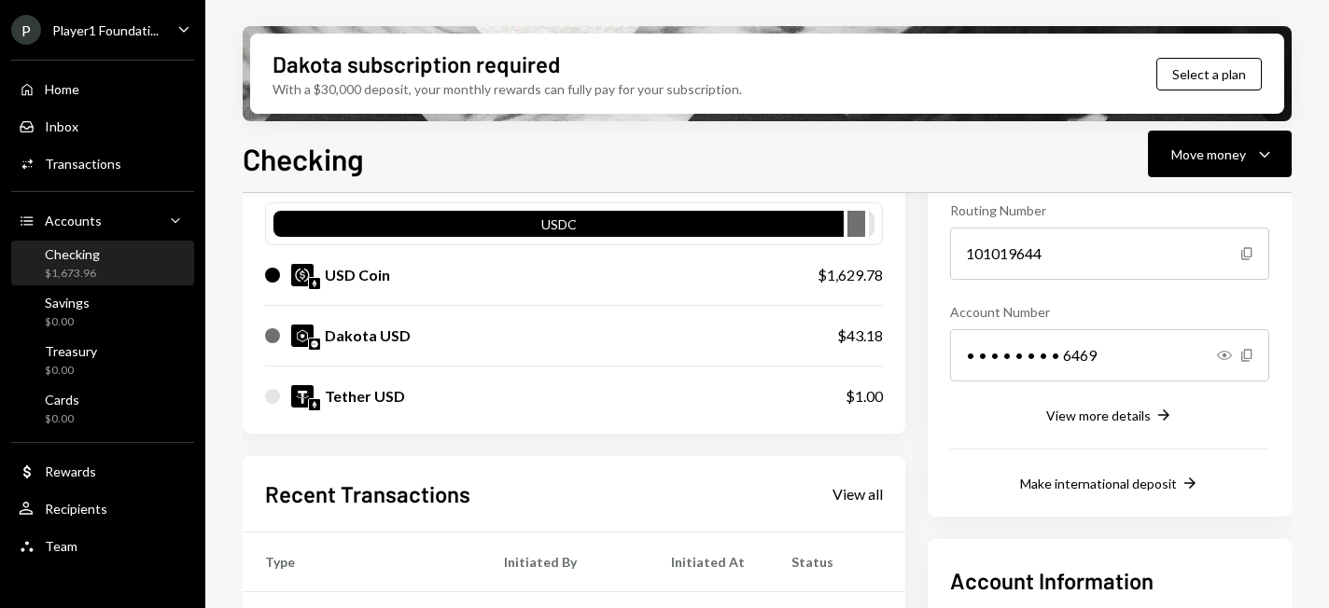
scroll to position [373, 0]
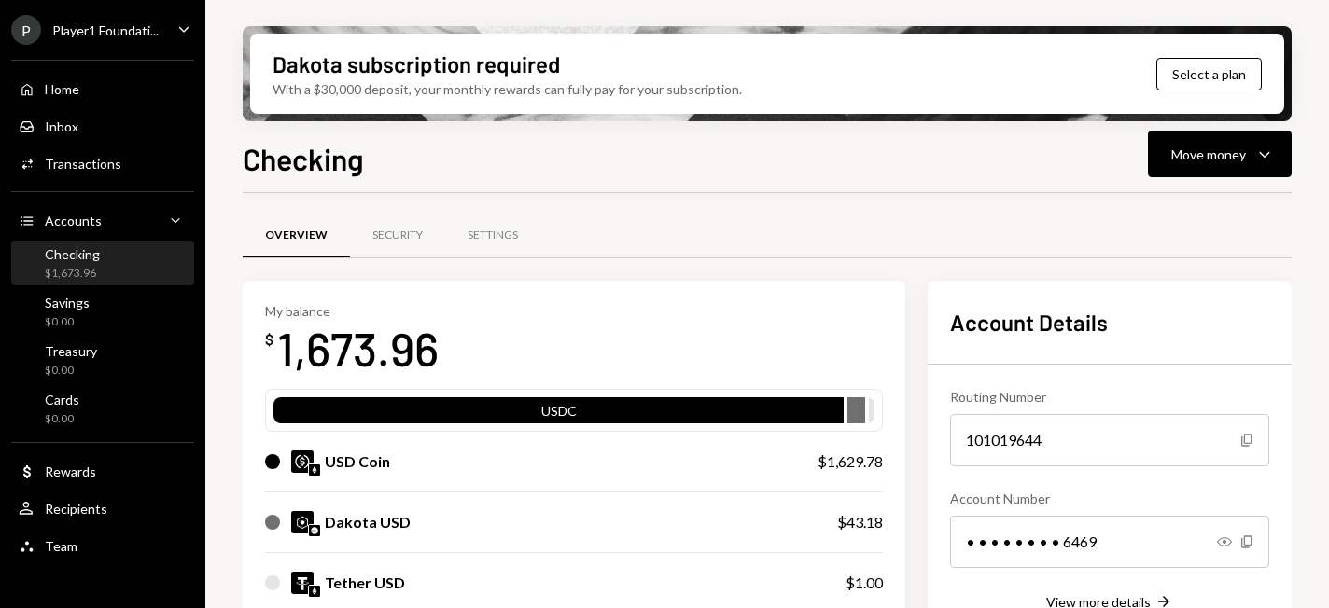
scroll to position [373, 0]
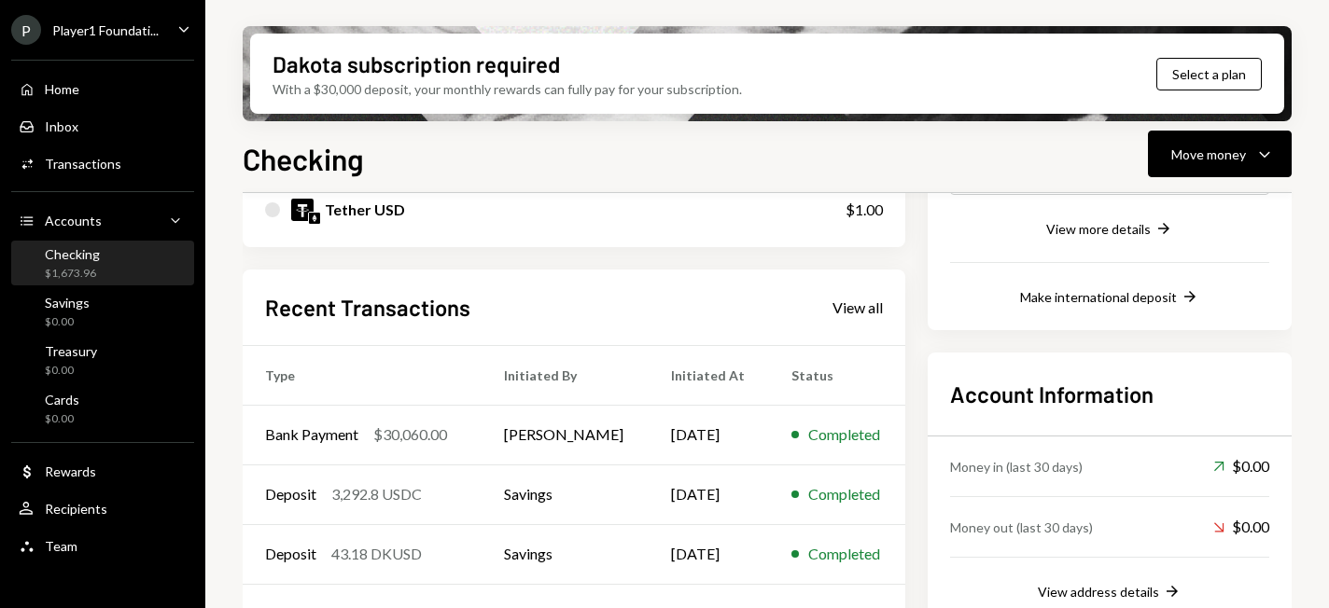
click at [86, 255] on div "Checking" at bounding box center [72, 254] width 55 height 16
click at [89, 313] on div "Savings $0.00" at bounding box center [103, 312] width 168 height 35
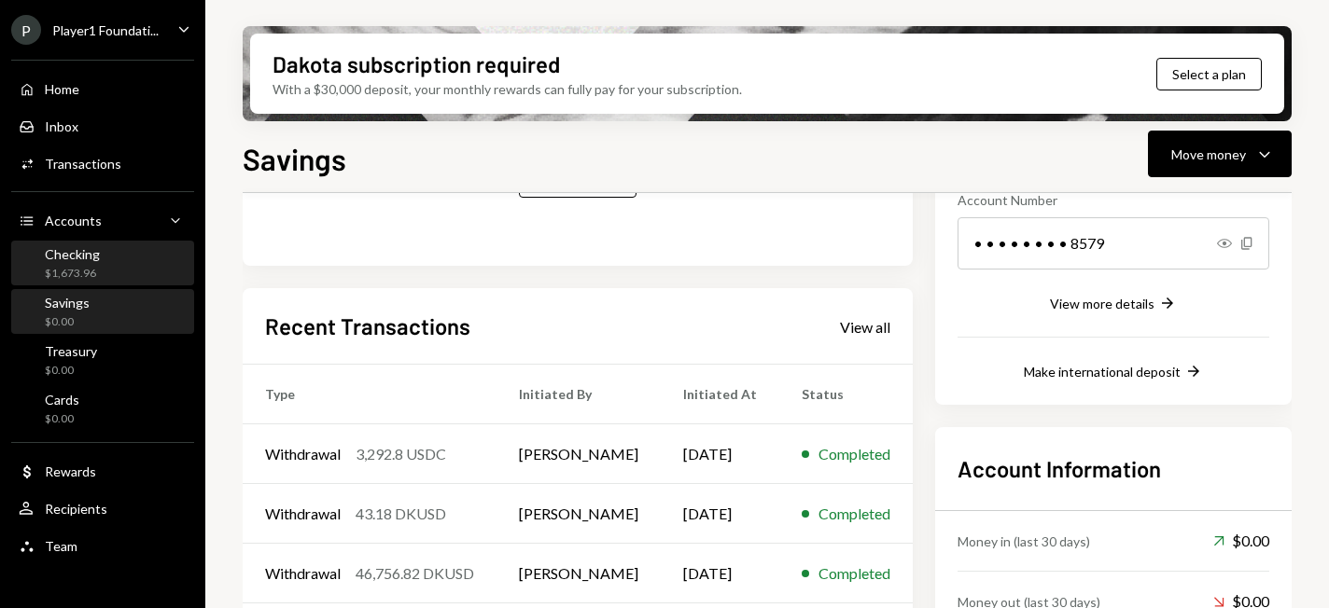
click at [91, 259] on div "Checking" at bounding box center [72, 254] width 55 height 16
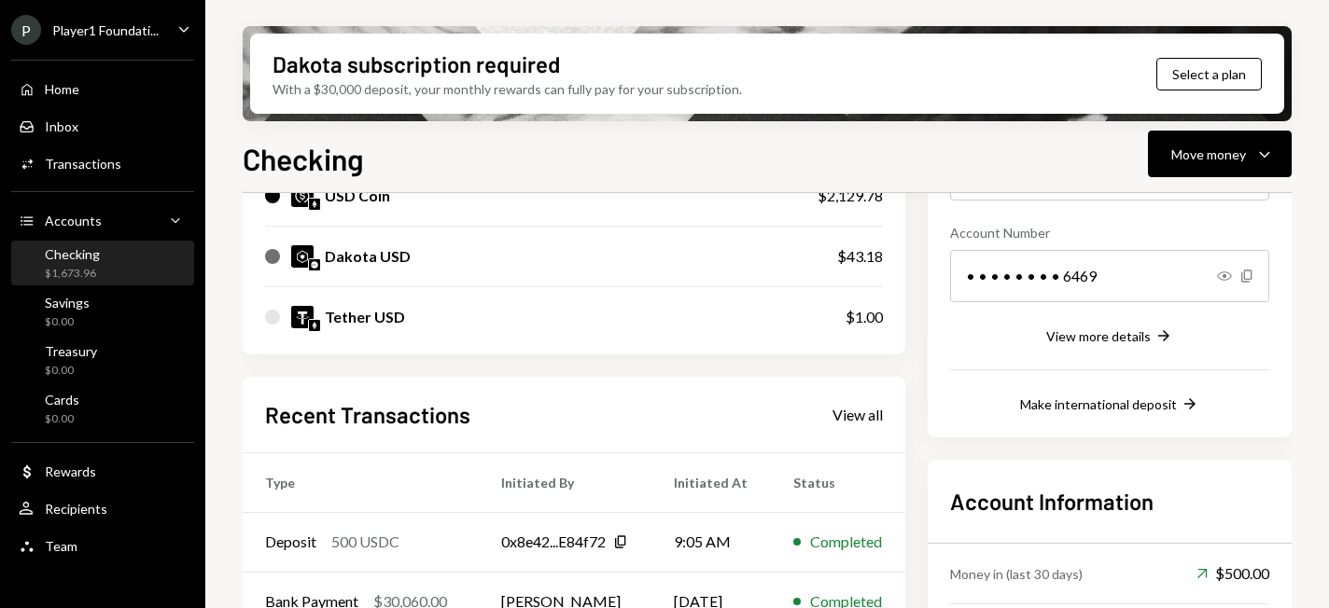
scroll to position [93, 0]
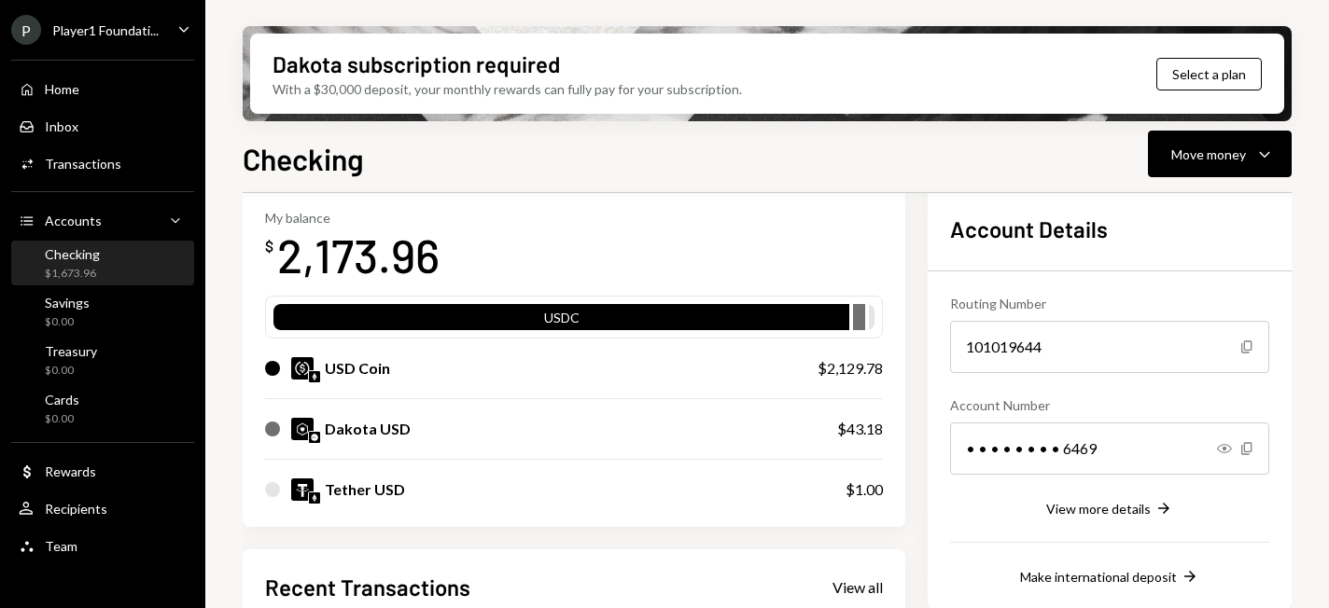
click at [61, 256] on div "Checking" at bounding box center [72, 254] width 55 height 16
click at [846, 373] on div "$2,129.78" at bounding box center [850, 368] width 65 height 22
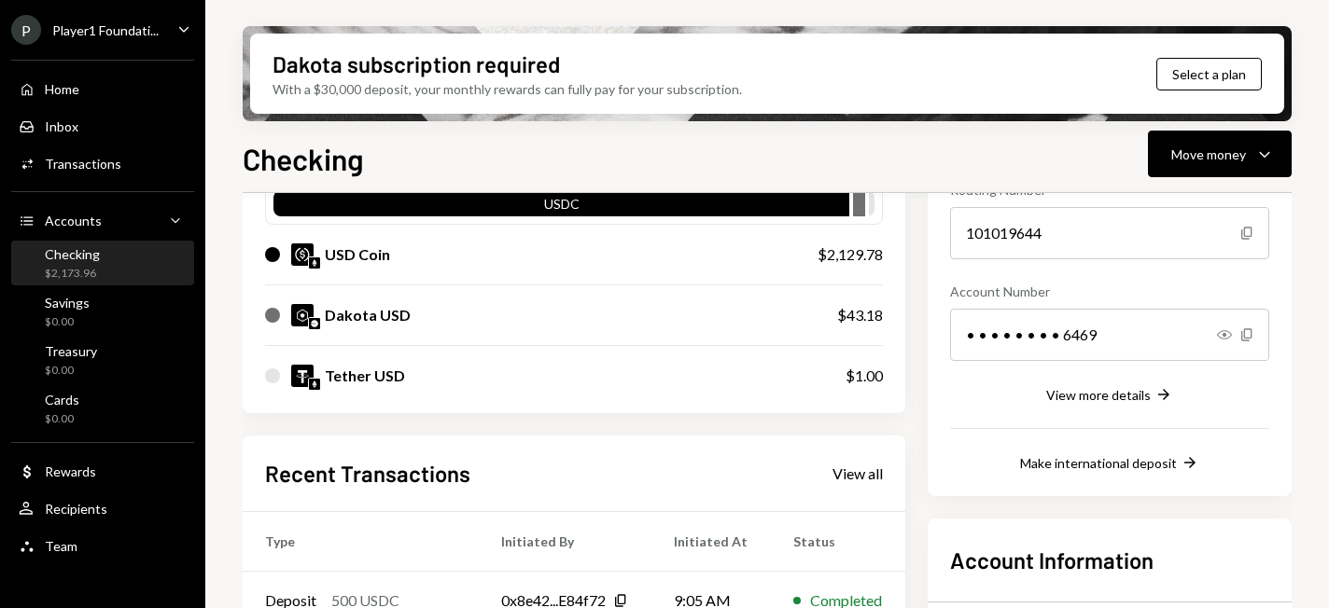
scroll to position [373, 0]
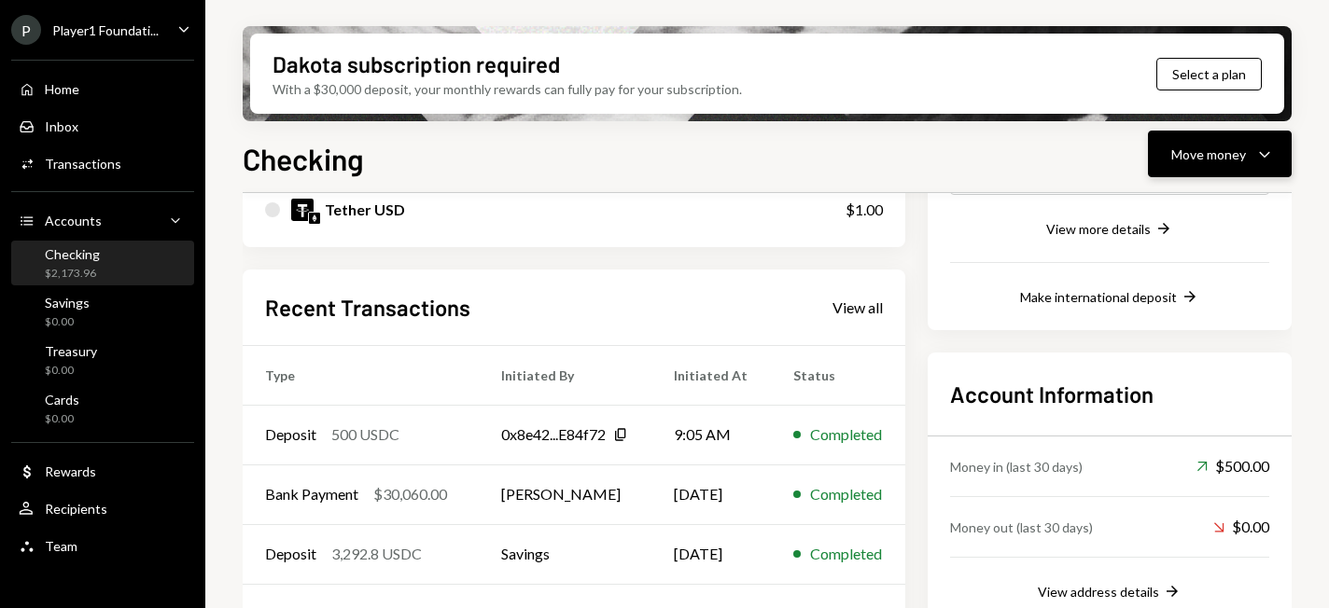
click at [1213, 152] on div "Move money" at bounding box center [1208, 155] width 75 height 20
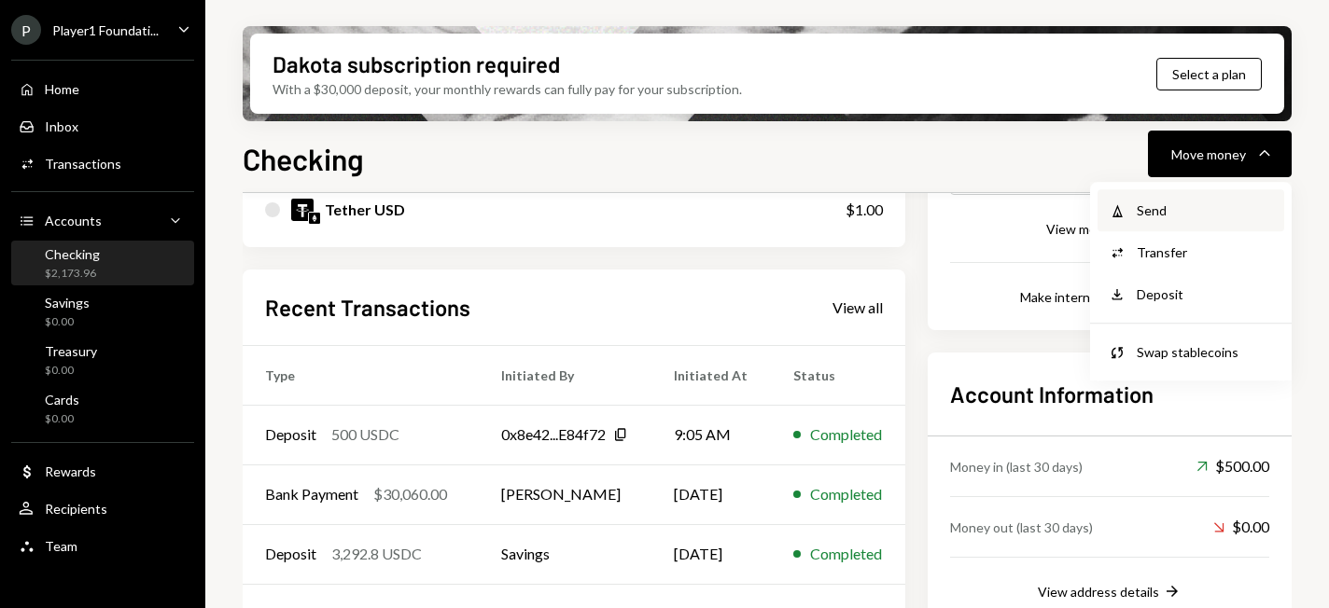
click at [1184, 210] on div "Send" at bounding box center [1205, 211] width 136 height 20
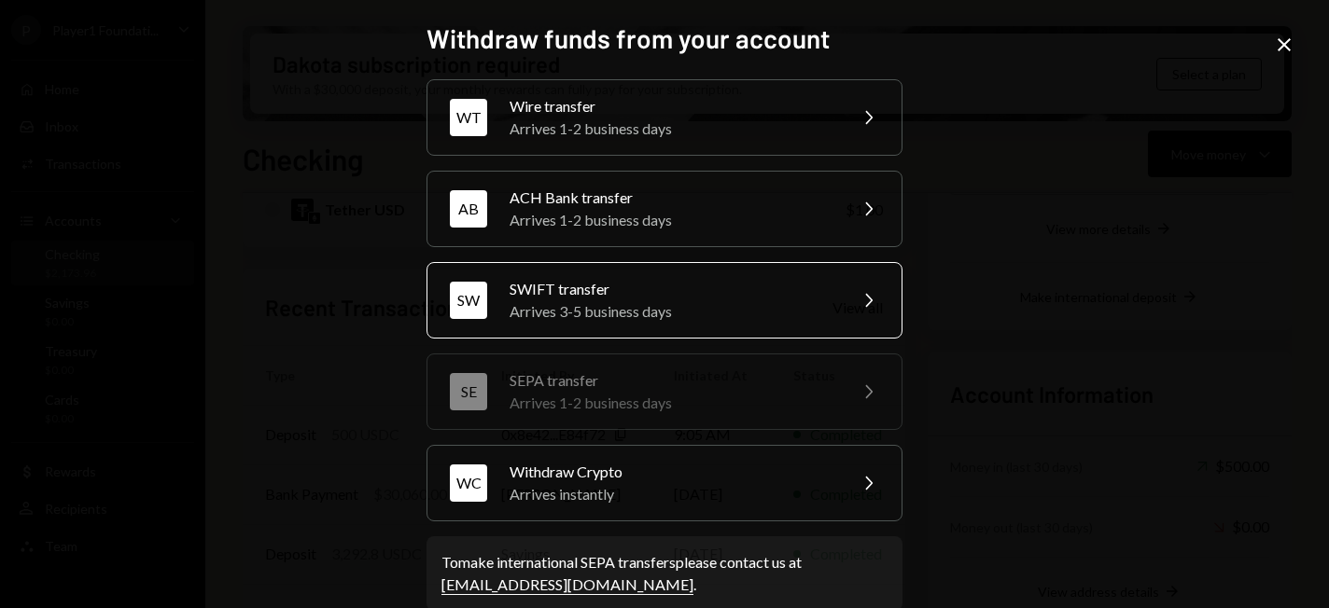
click at [553, 307] on div "Arrives 3-5 business days" at bounding box center [672, 312] width 325 height 22
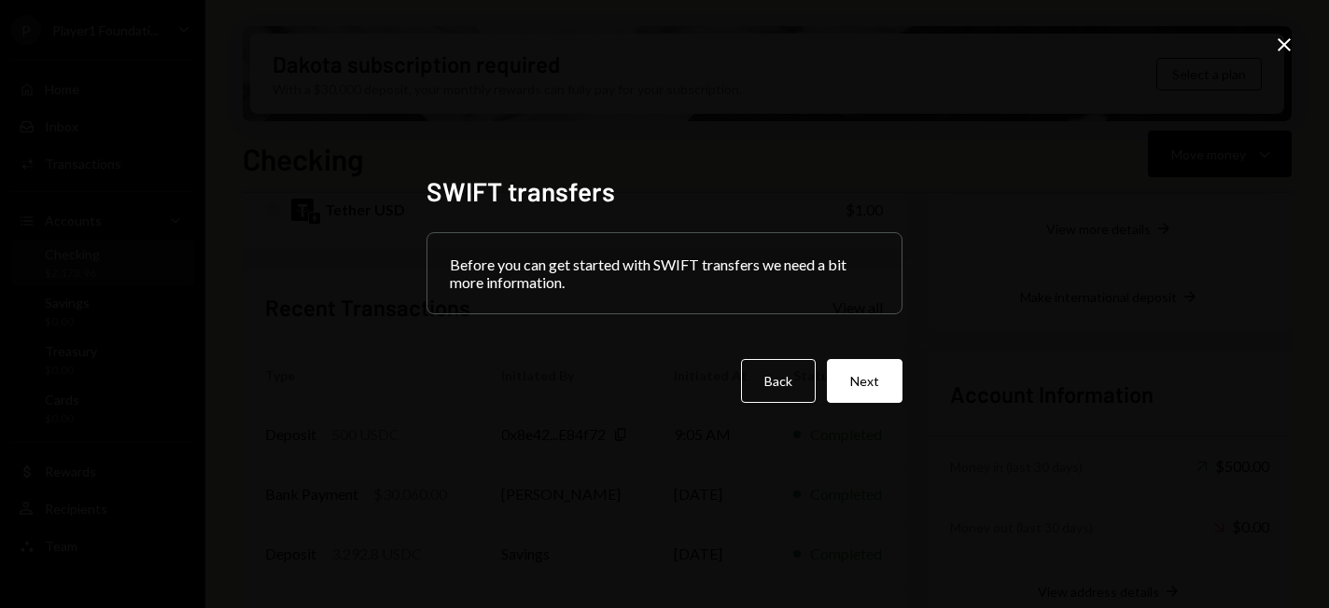
click at [903, 391] on div "SWIFT transfers Before you can get started with SWIFT transfers we need a bit m…" at bounding box center [664, 304] width 521 height 302
click at [868, 388] on button "Next" at bounding box center [865, 381] width 76 height 44
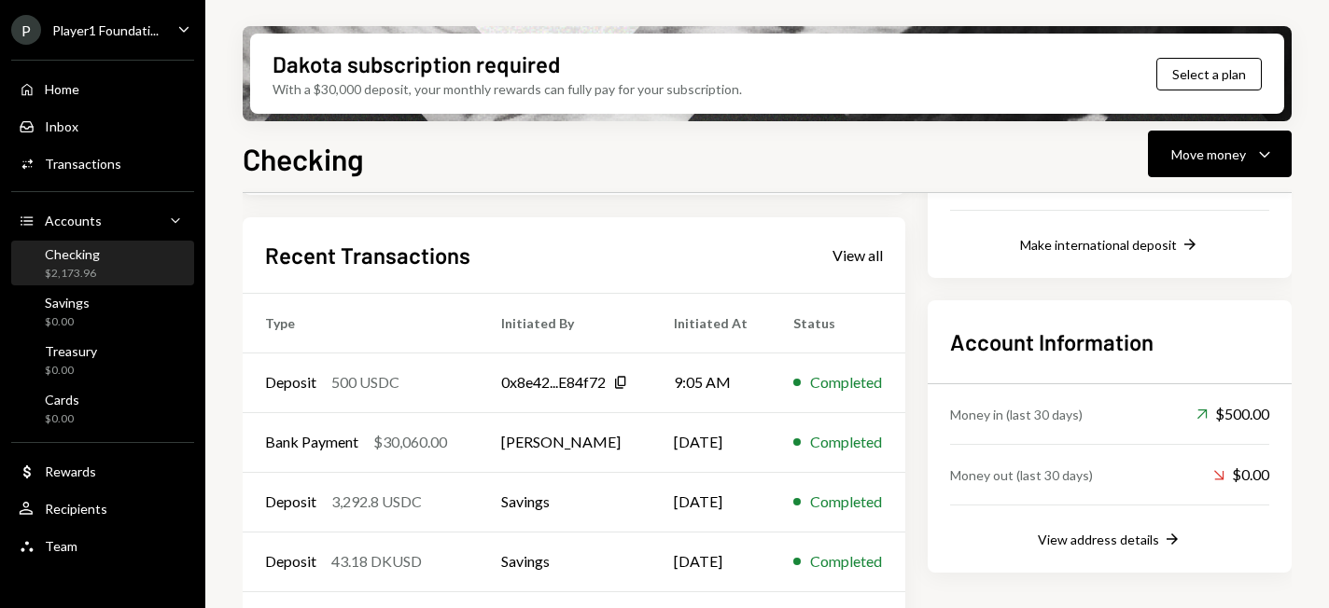
scroll to position [467, 0]
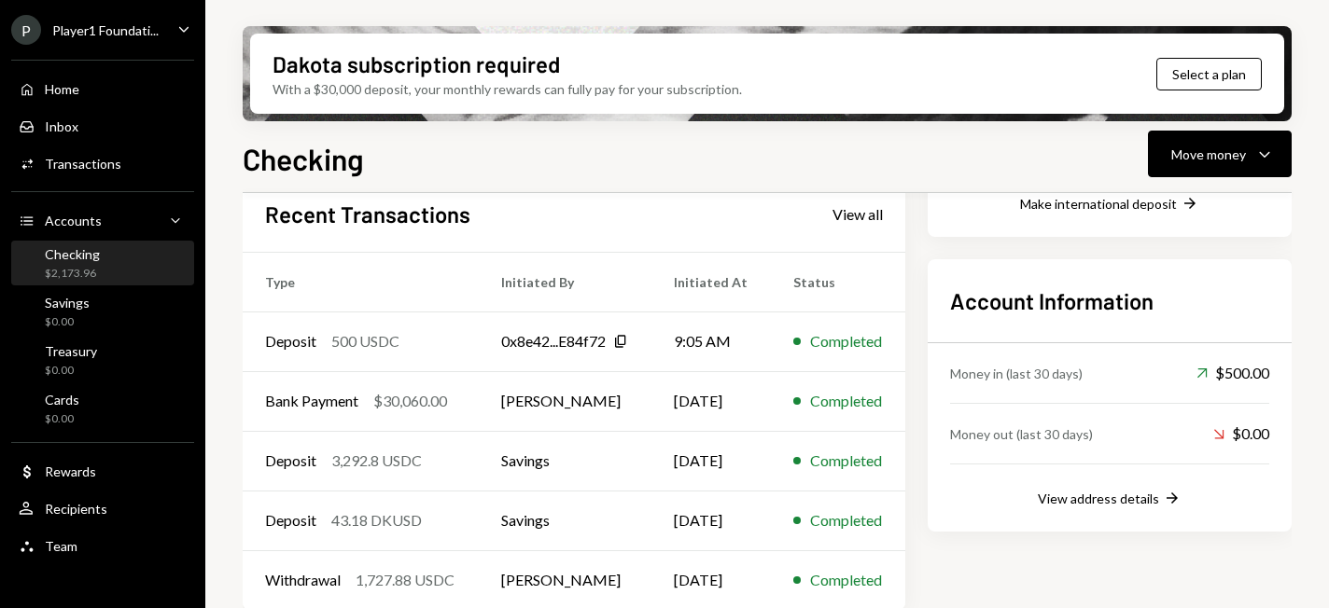
click at [92, 259] on div "Checking" at bounding box center [72, 254] width 55 height 16
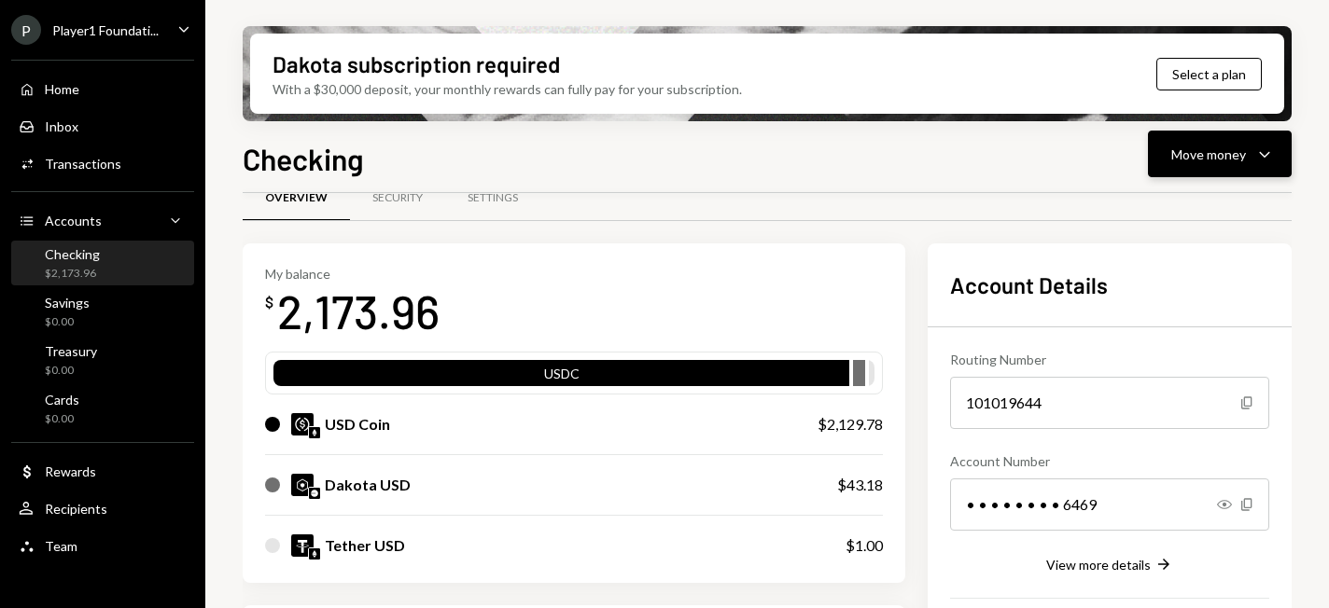
scroll to position [0, 0]
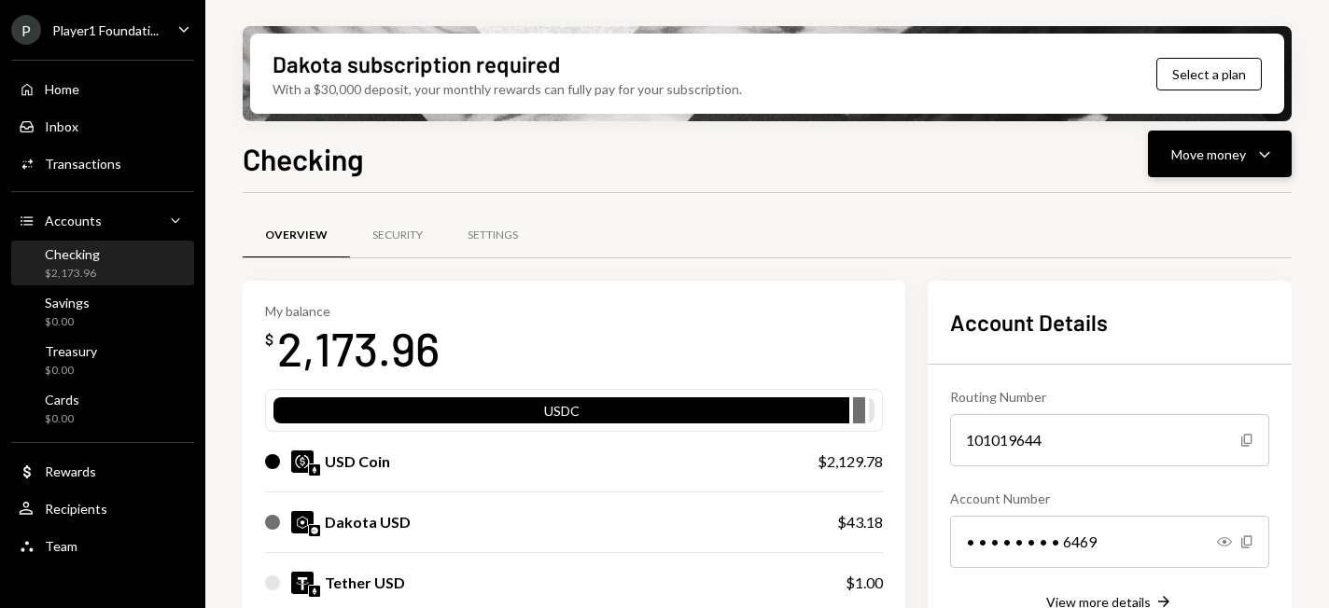
click at [1187, 160] on div "Move money" at bounding box center [1208, 155] width 75 height 20
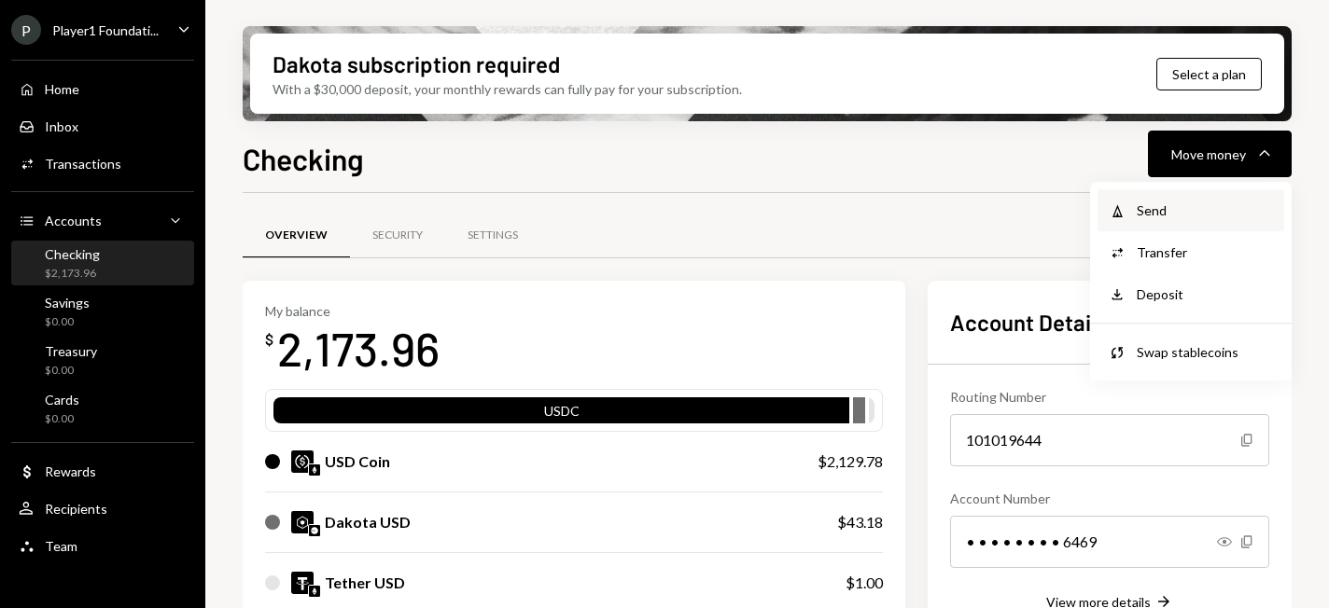
click at [1174, 212] on div "Send" at bounding box center [1205, 211] width 136 height 20
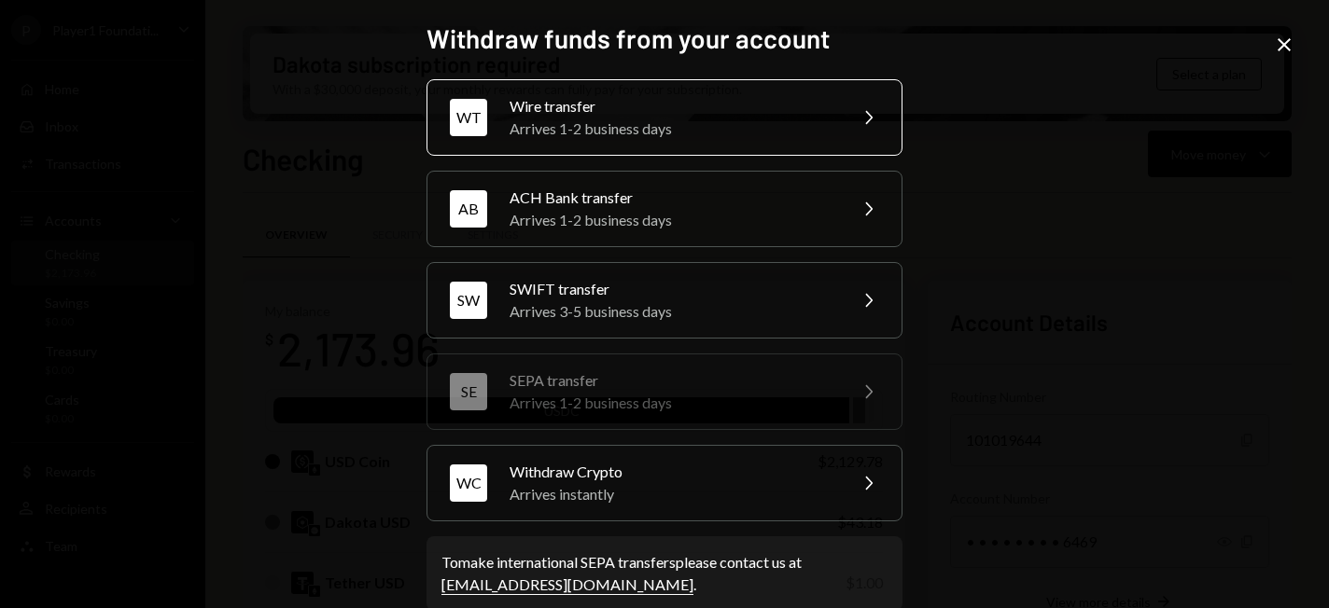
click at [705, 119] on div "Arrives 1-2 business days" at bounding box center [672, 129] width 325 height 22
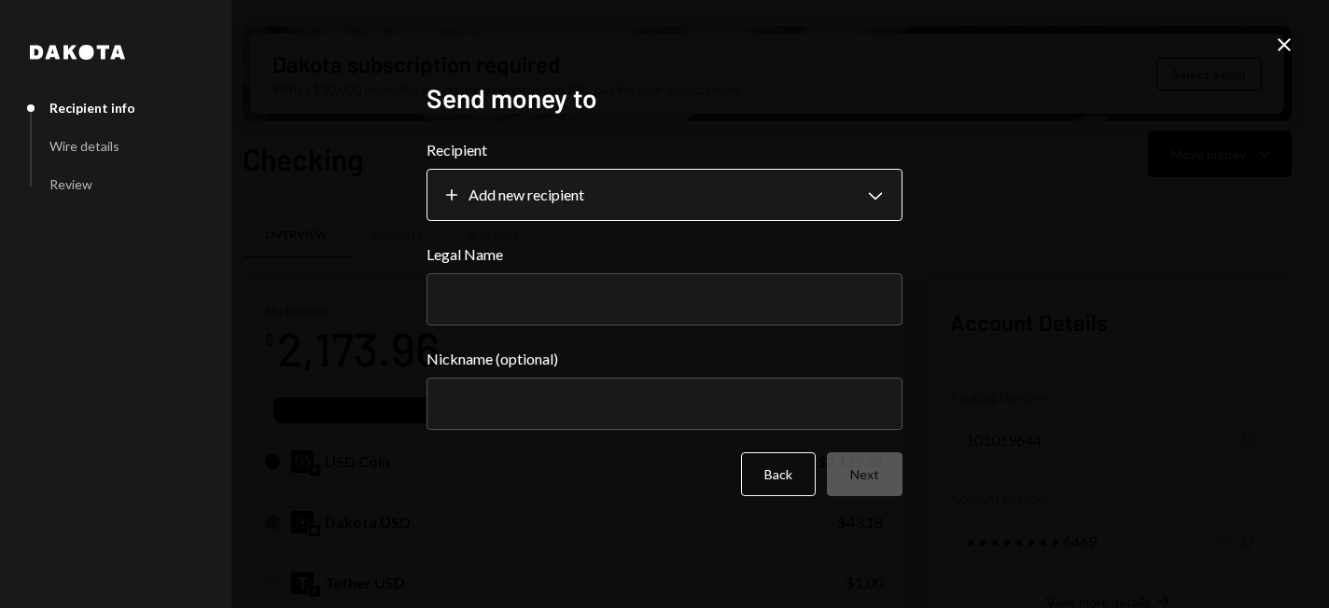
click at [719, 207] on body "P Player1 Foundati... Caret Down Home Home Inbox Inbox Activities Transactions …" at bounding box center [664, 304] width 1329 height 608
click at [876, 199] on body "P Player1 Foundati... Caret Down Home Home Inbox Inbox Activities Transactions …" at bounding box center [664, 304] width 1329 height 608
click at [1292, 49] on icon "Close" at bounding box center [1284, 45] width 22 height 22
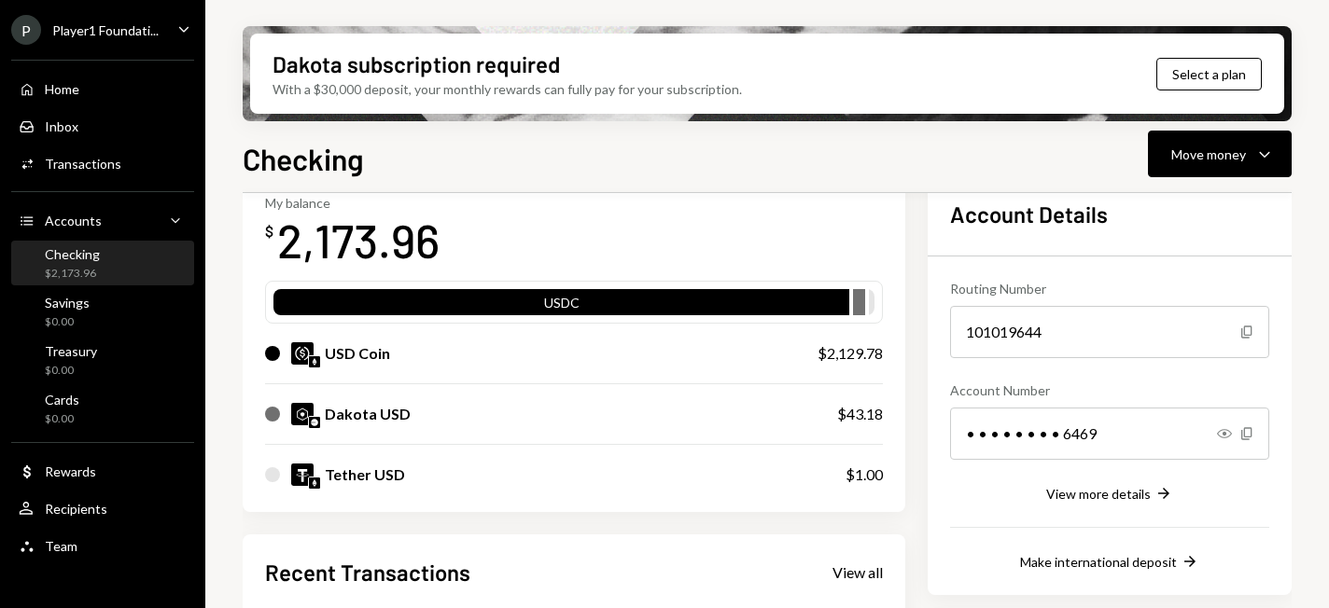
scroll to position [93, 0]
